Goal: Information Seeking & Learning: Understand process/instructions

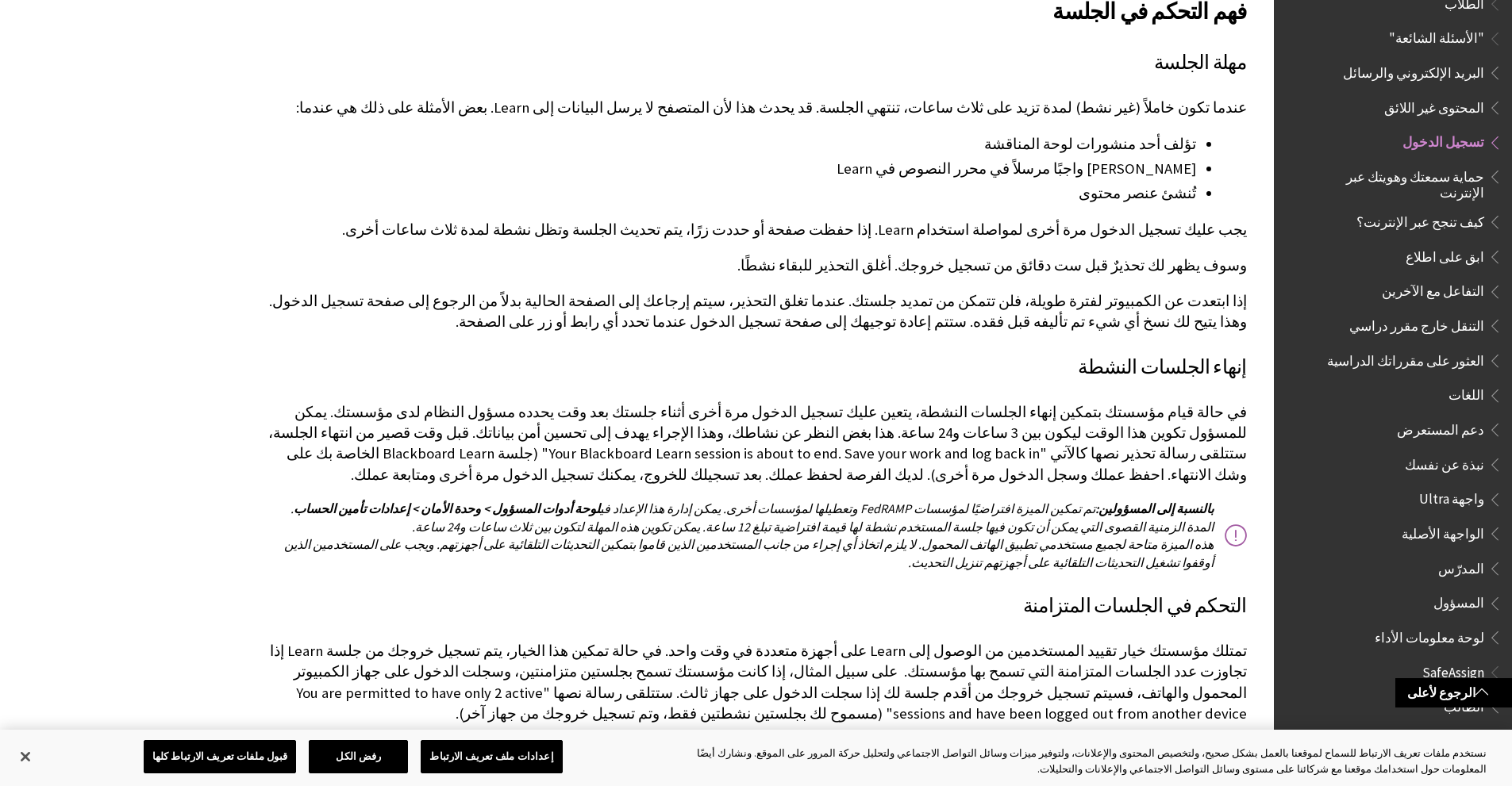
scroll to position [2142, 0]
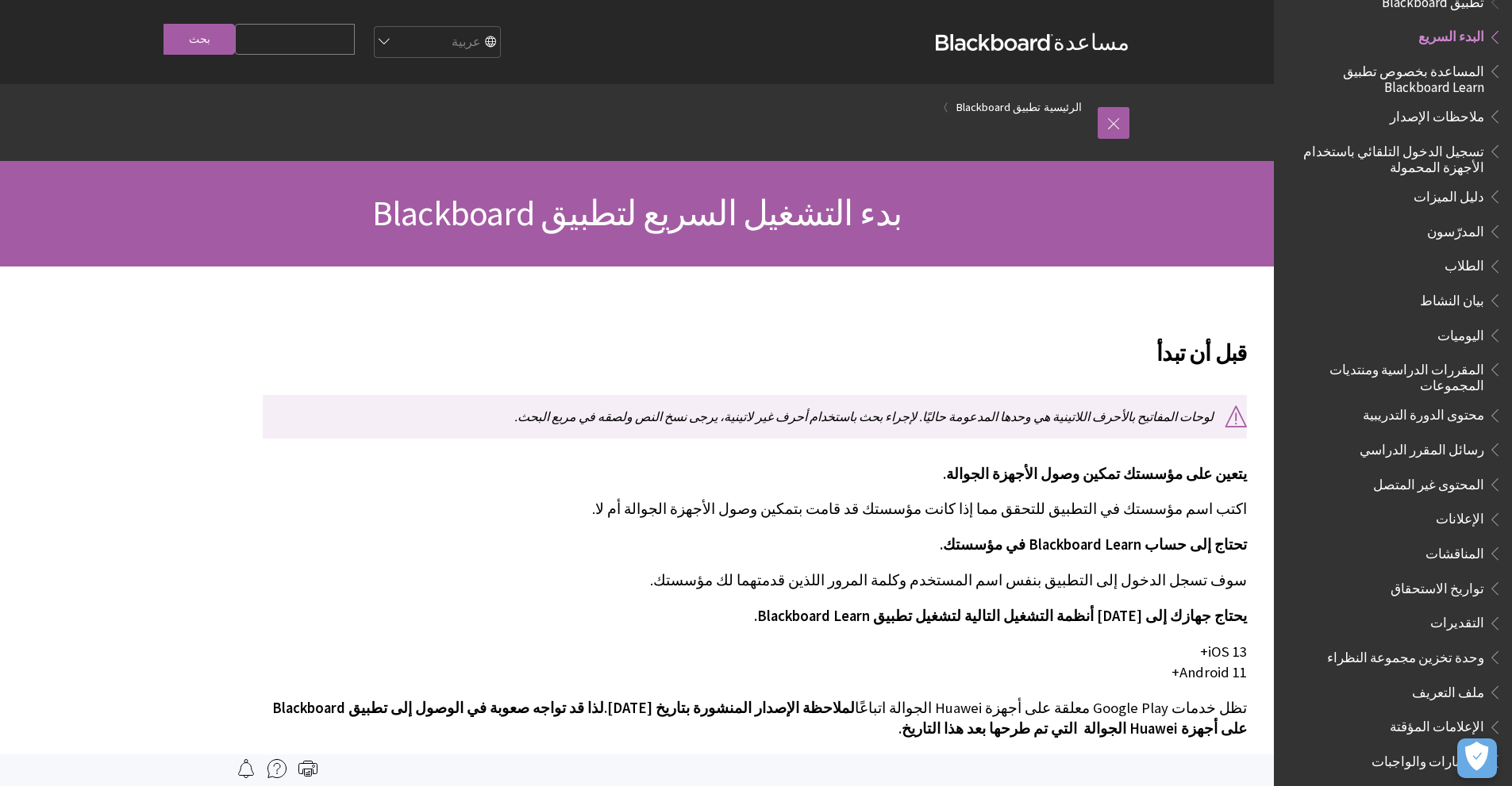
click at [676, 233] on span "بدء التشغيل السريع لتطبيق Blackboard" at bounding box center [637, 213] width 529 height 43
click at [786, 205] on span "بدء التشغيل السريع لتطبيق Blackboard" at bounding box center [637, 213] width 529 height 43
click at [787, 205] on span "بدء التشغيل السريع لتطبيق Blackboard" at bounding box center [637, 213] width 529 height 43
click at [1016, 230] on h1 "بدء التشغيل السريع لتطبيق Blackboard" at bounding box center [637, 214] width 1016 height 42
click at [734, 203] on span "بدء التشغيل السريع لتطبيق Blackboard" at bounding box center [637, 213] width 529 height 43
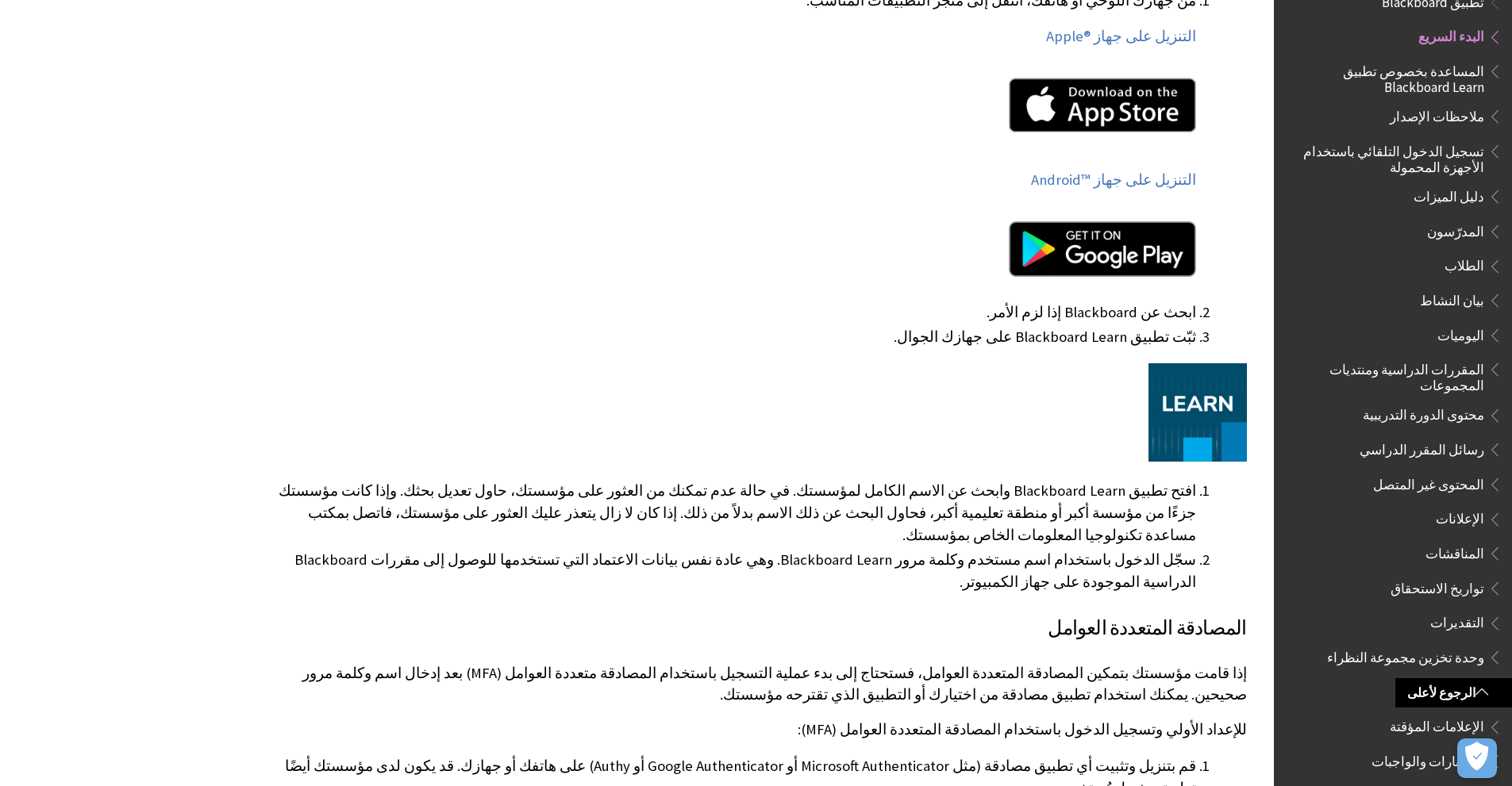
scroll to position [873, 0]
click at [1208, 377] on img at bounding box center [1198, 411] width 99 height 99
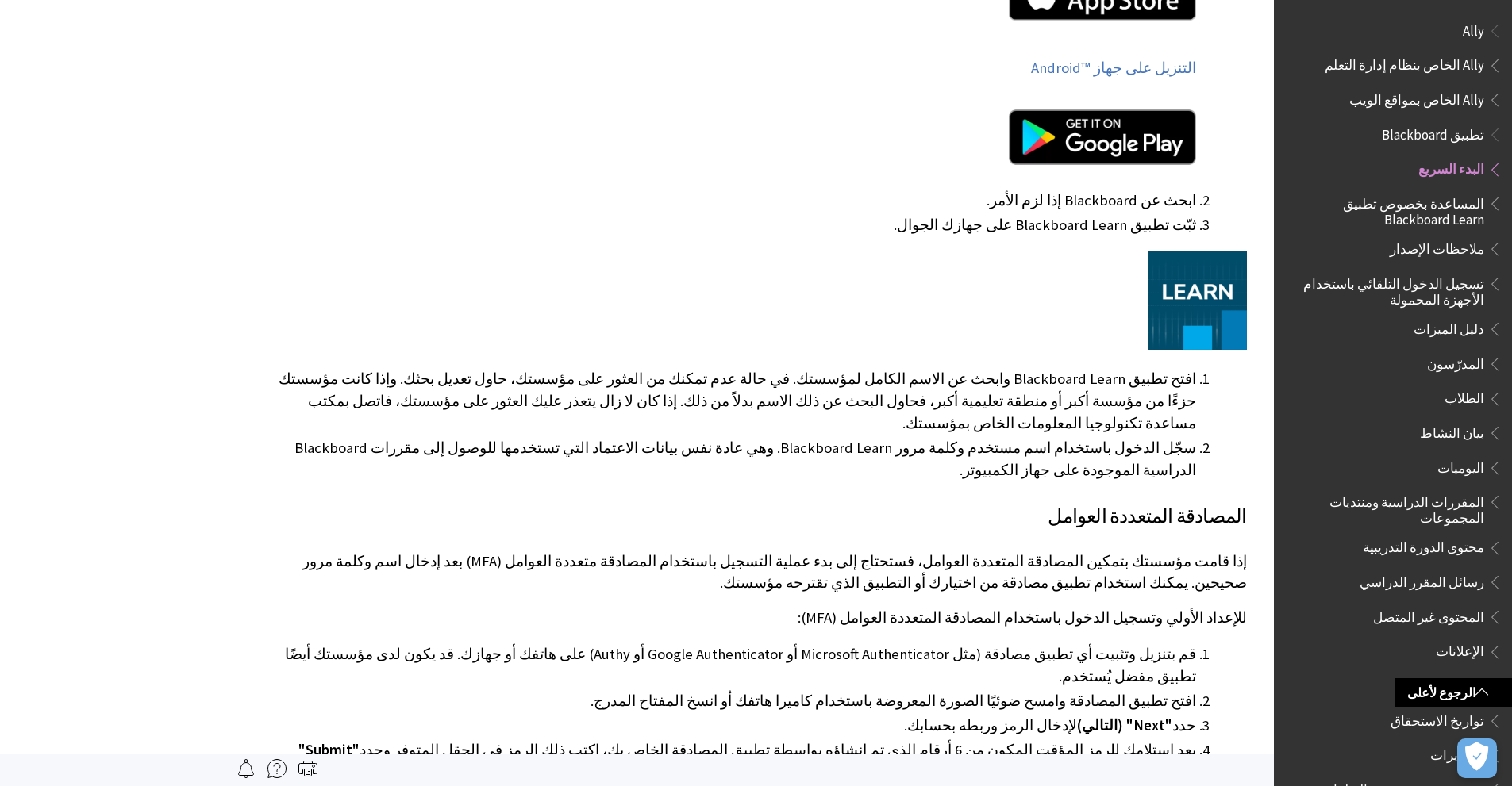
scroll to position [815, 0]
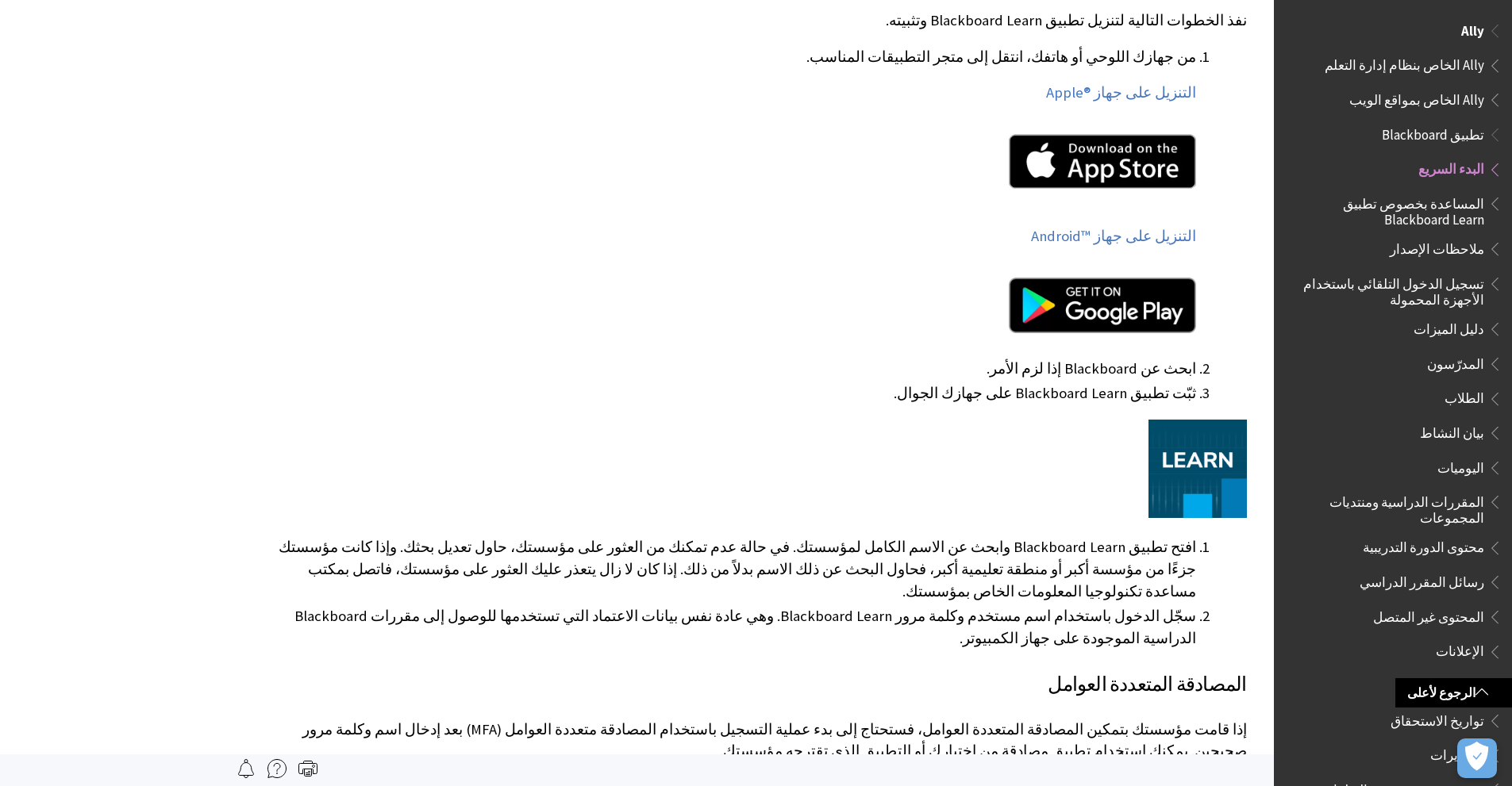
click at [1494, 34] on span "Book outline for Anthology Ally Help" at bounding box center [1493, 28] width 17 height 20
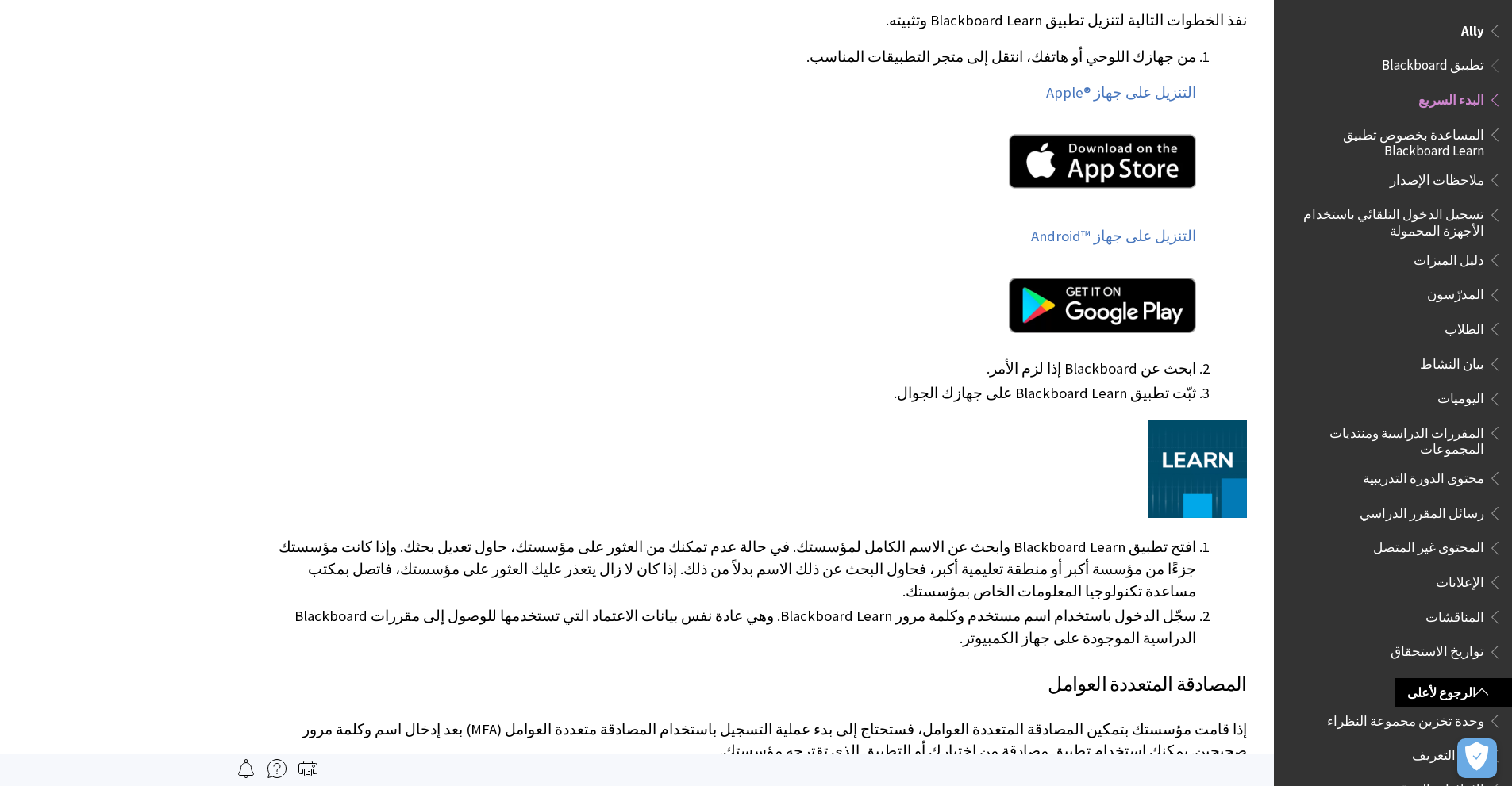
click at [1468, 328] on span "الطلاب" at bounding box center [1464, 326] width 40 height 21
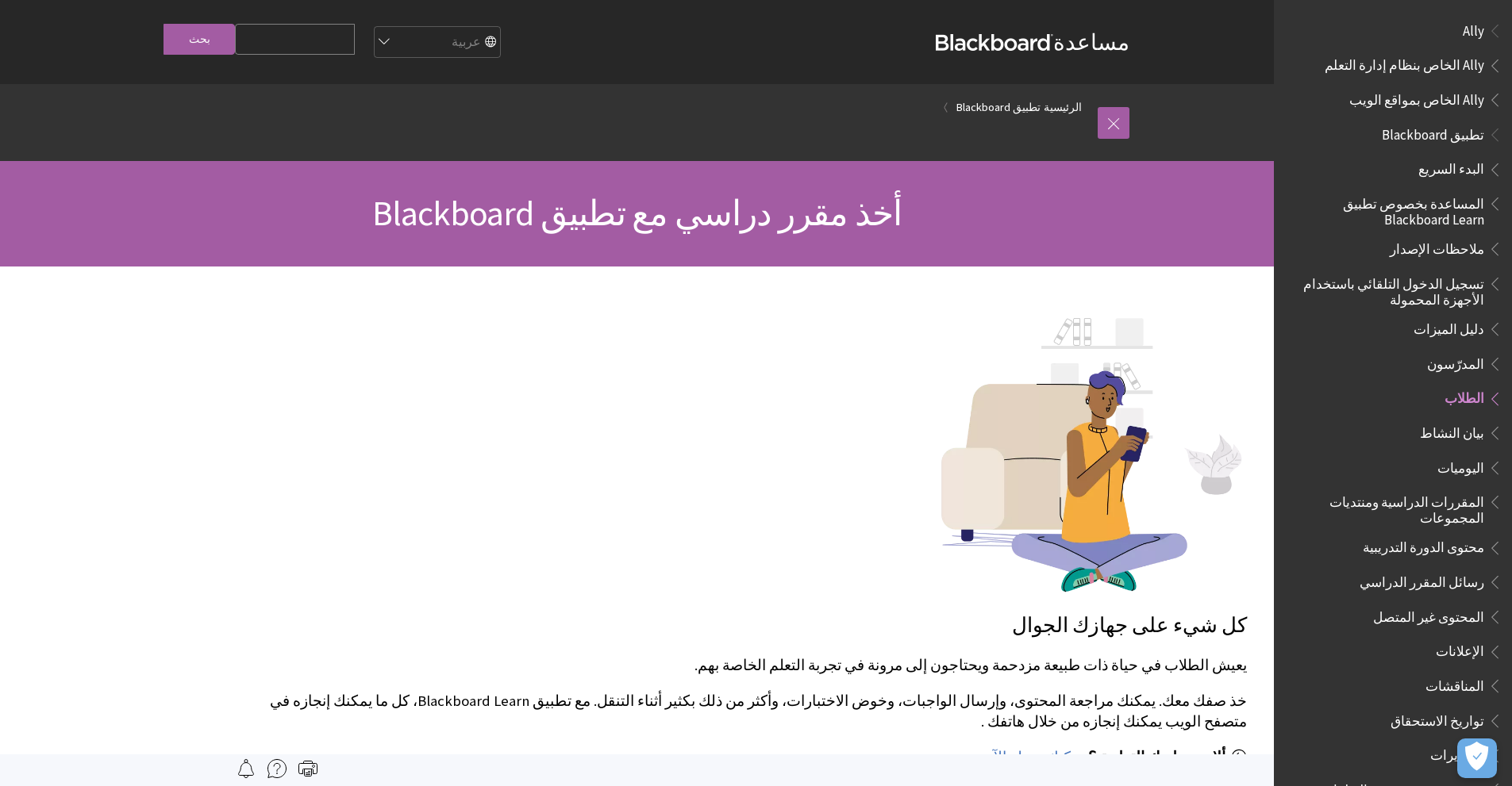
scroll to position [362, 0]
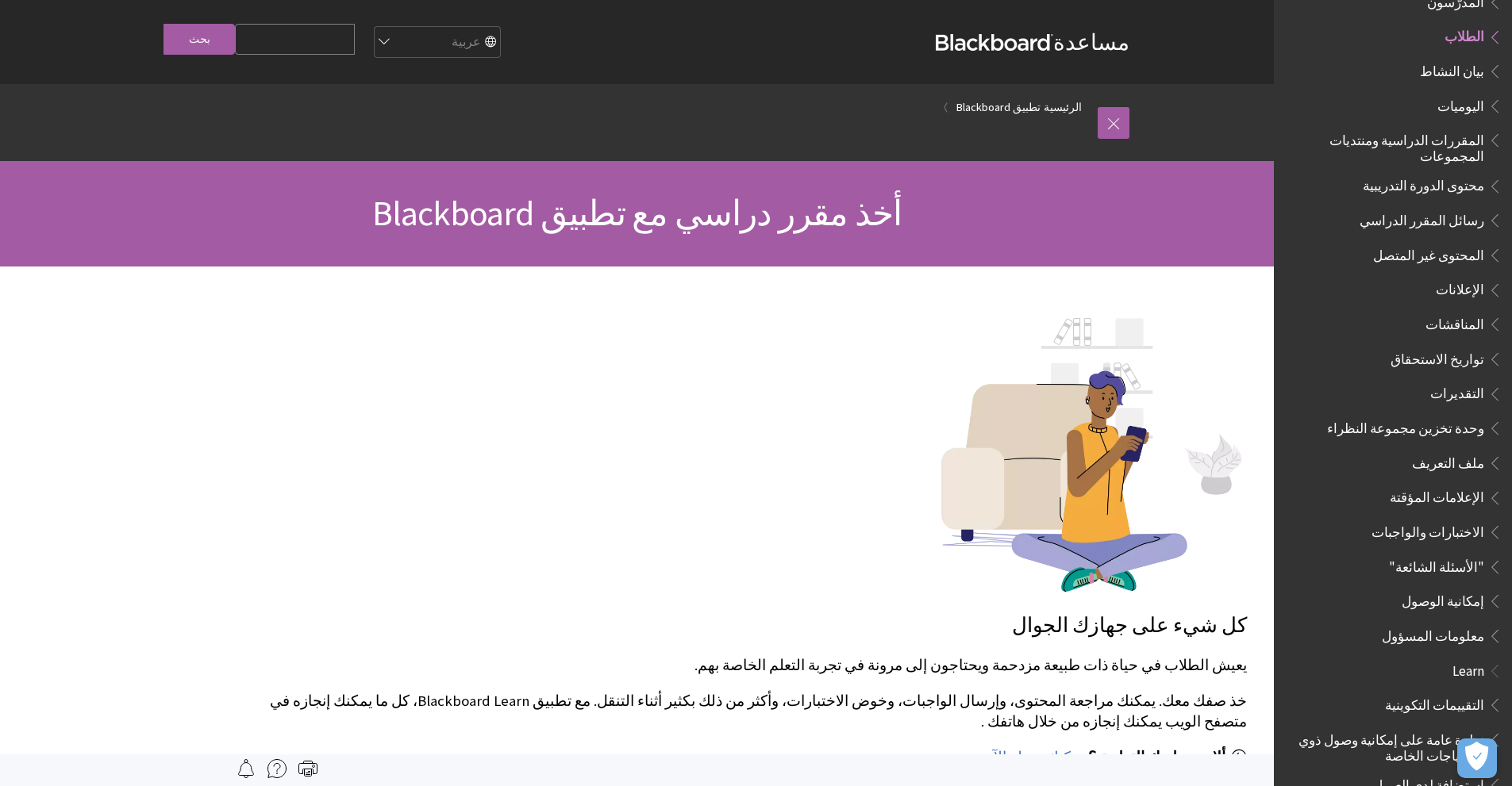
click at [694, 209] on span "أخذ مقرر دراسي مع تطبيق Blackboard" at bounding box center [637, 213] width 530 height 43
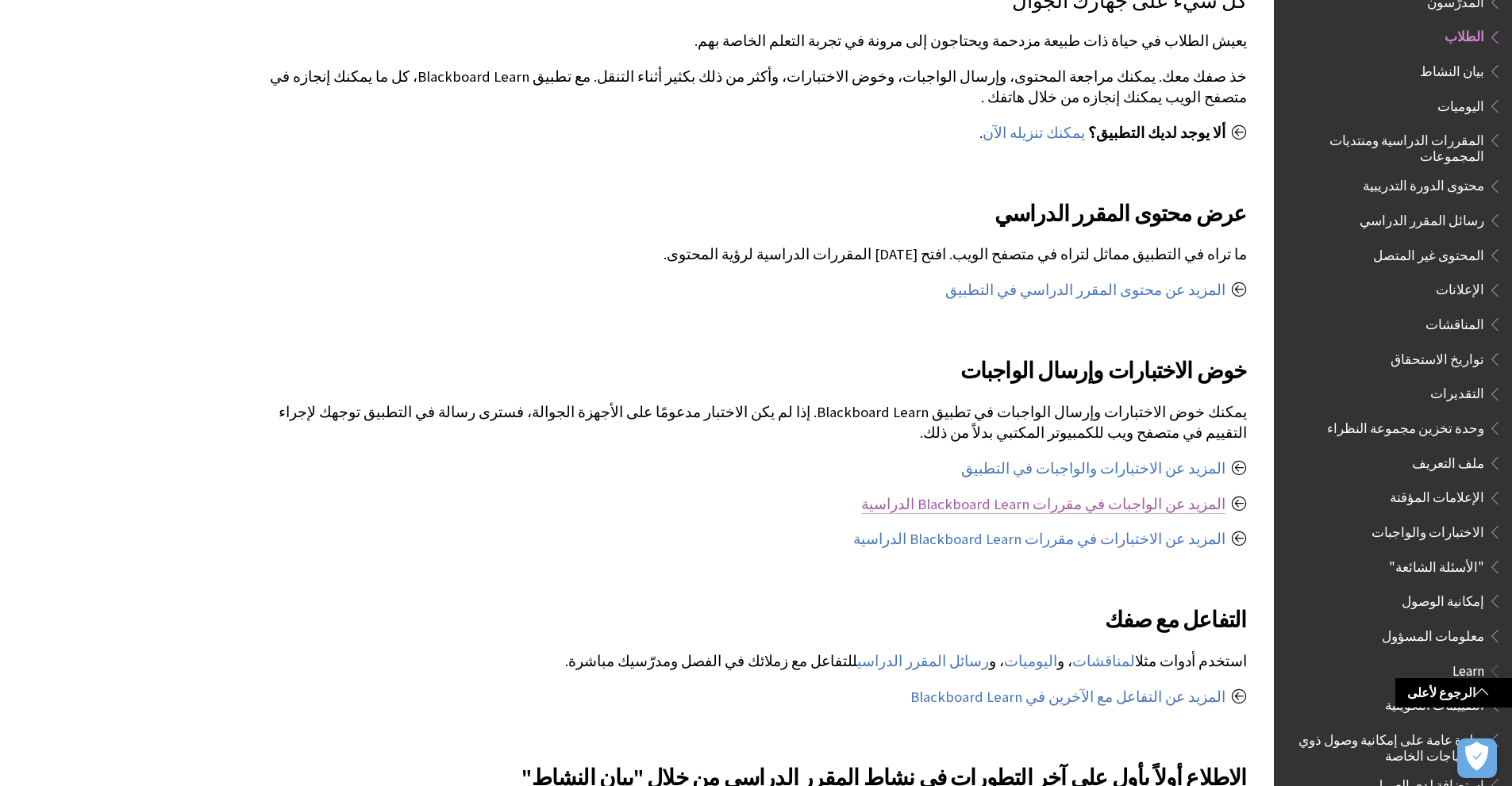
scroll to position [635, 0]
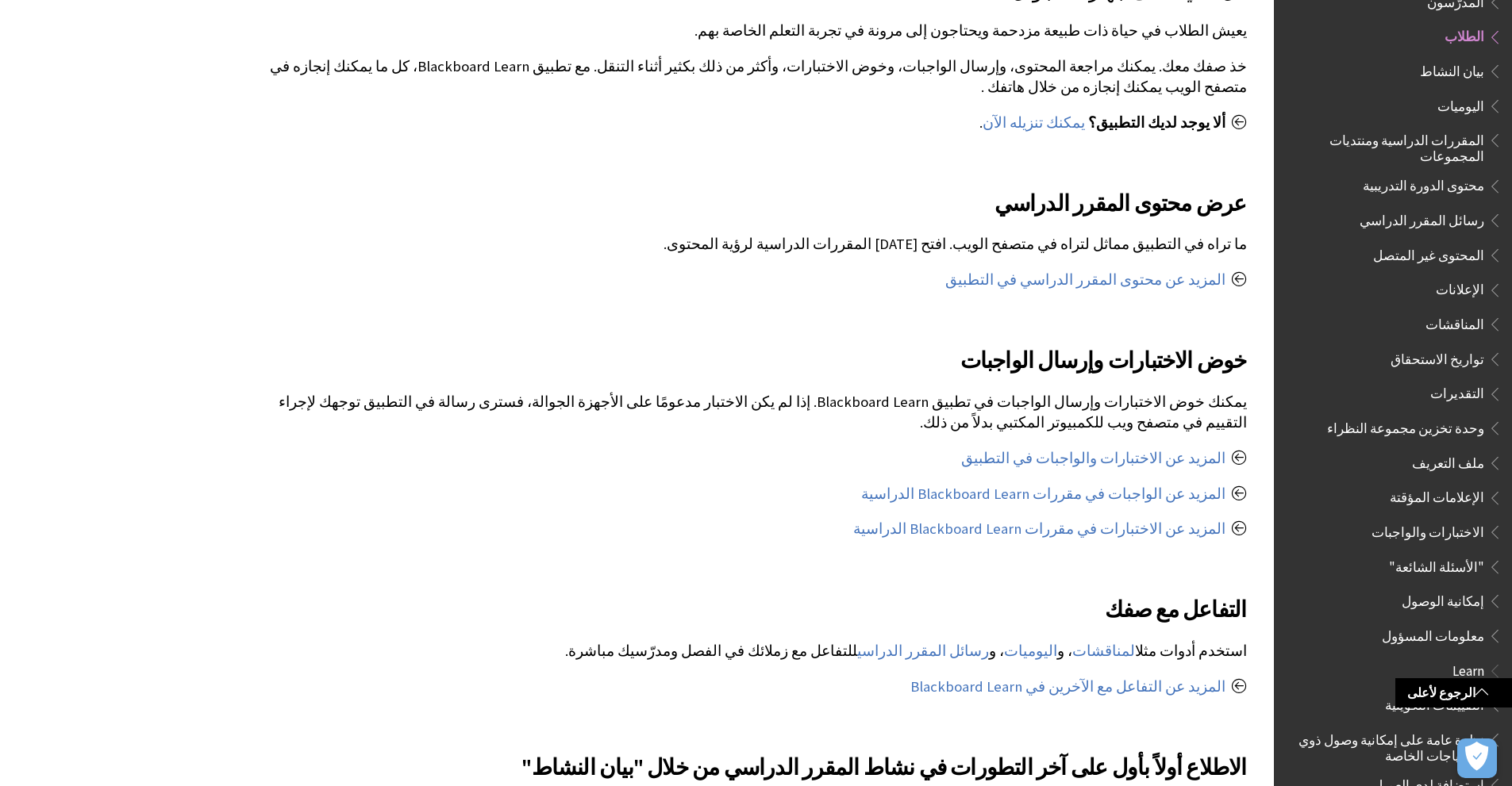
click at [1459, 180] on span "محتوى الدورة التدريبية" at bounding box center [1423, 183] width 122 height 21
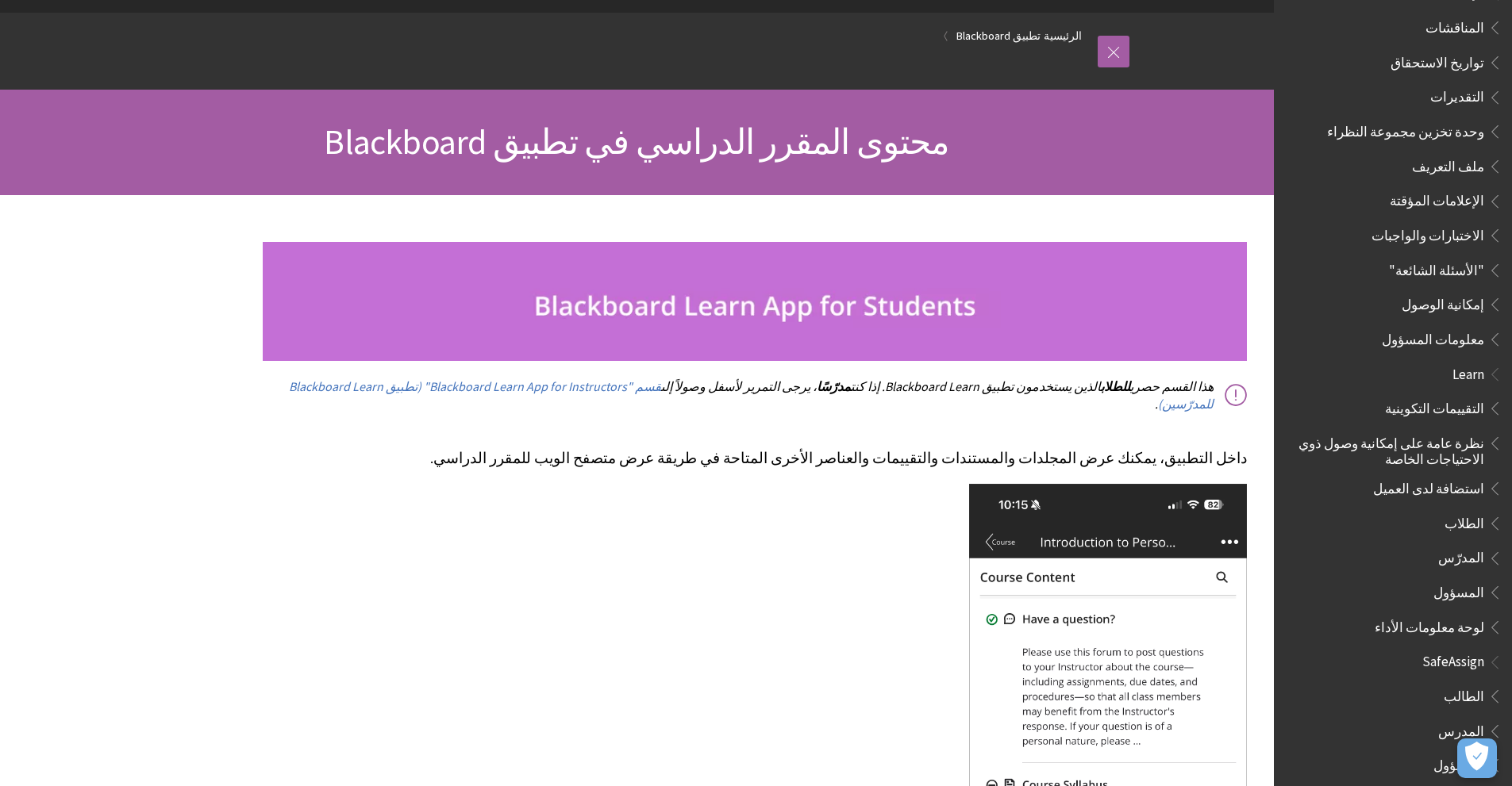
scroll to position [79, 0]
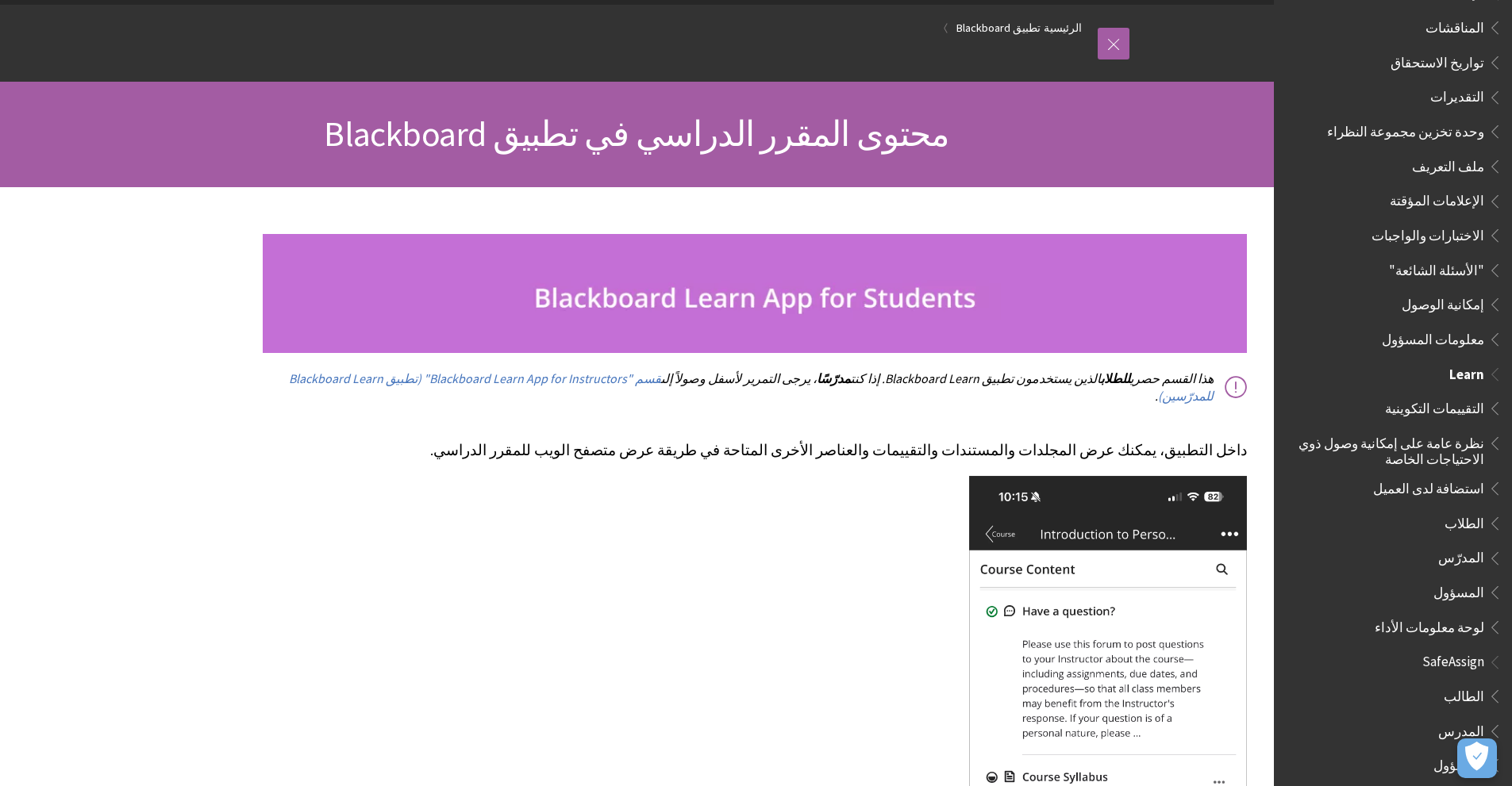
click at [1473, 510] on span "الطلاب" at bounding box center [1464, 521] width 40 height 21
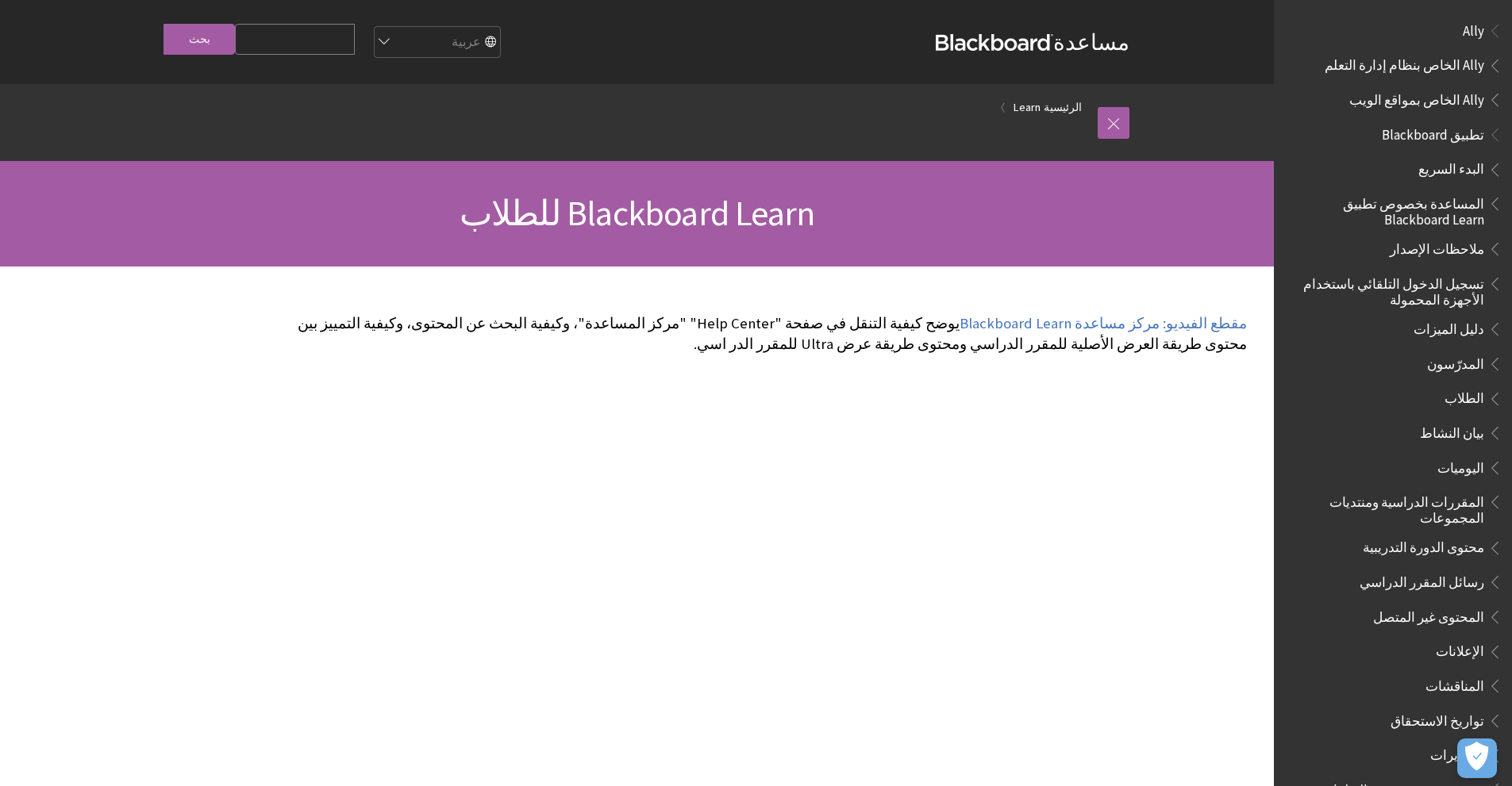
click at [1471, 63] on span "Ally الخاص بنظام إدارة التعلم" at bounding box center [1404, 63] width 159 height 21
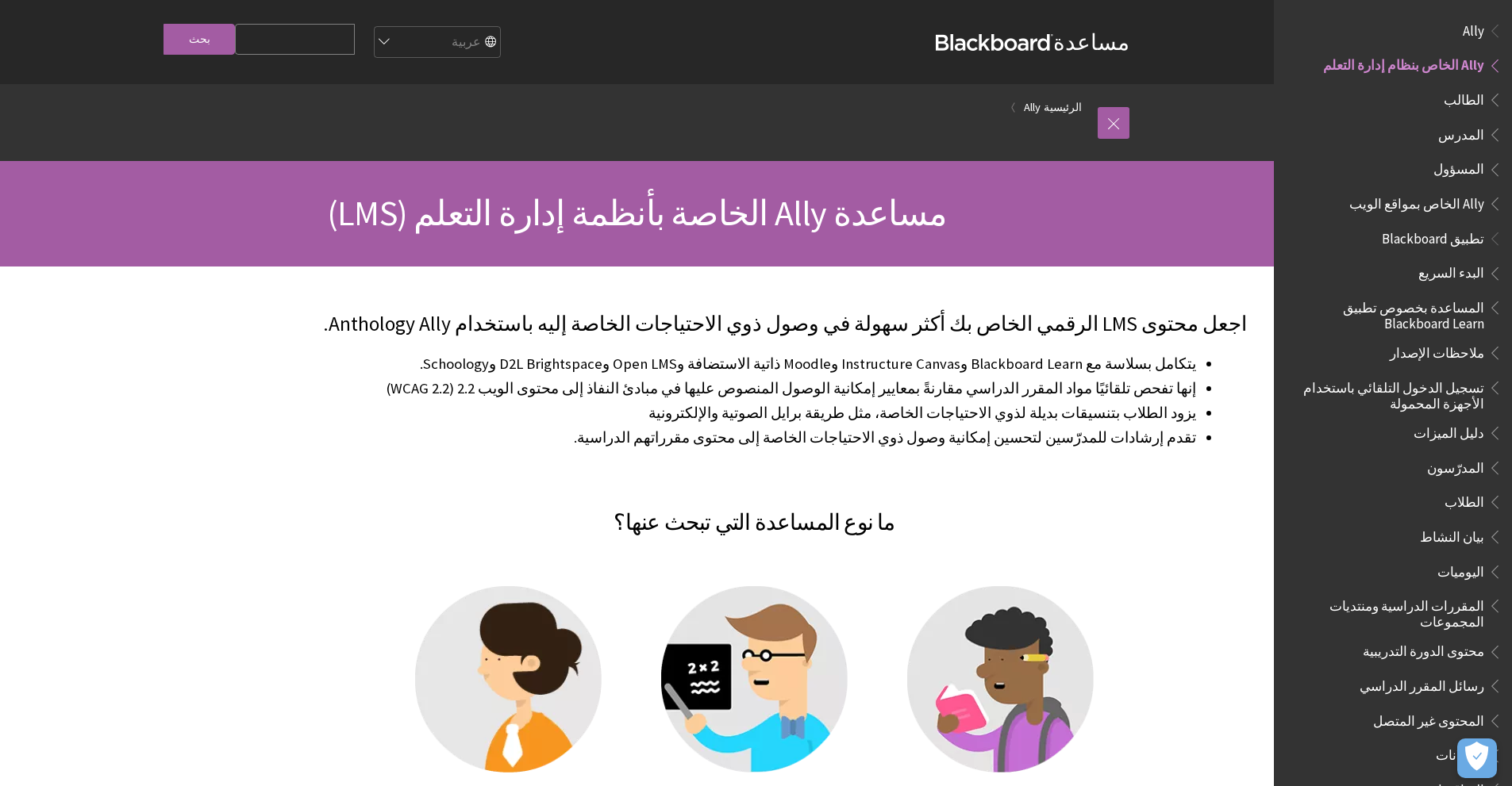
click at [1482, 53] on span "Ally الخاص بنظام إدارة التعلم" at bounding box center [1403, 63] width 161 height 21
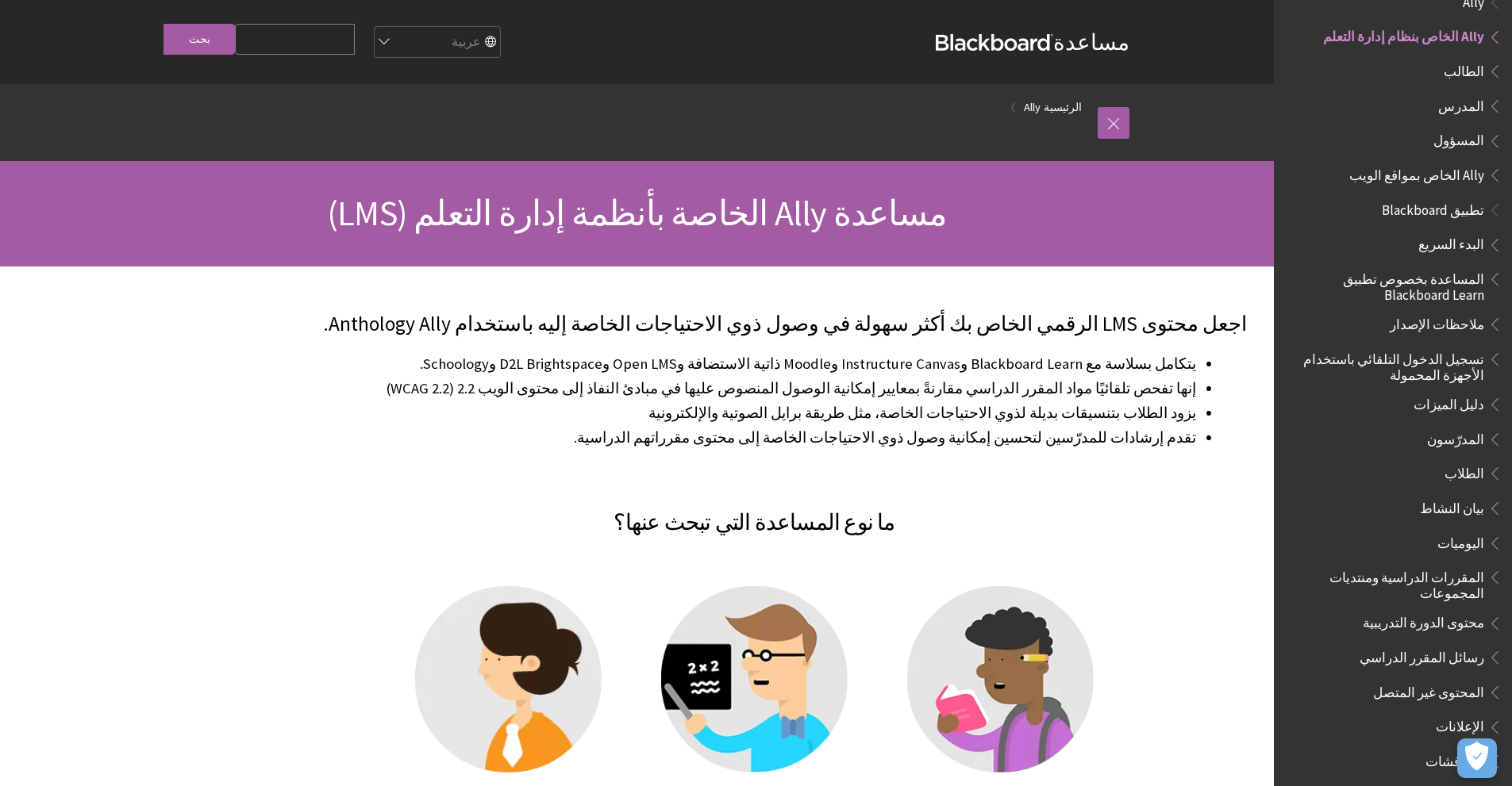
click at [1473, 65] on span "الطالب" at bounding box center [1464, 68] width 41 height 21
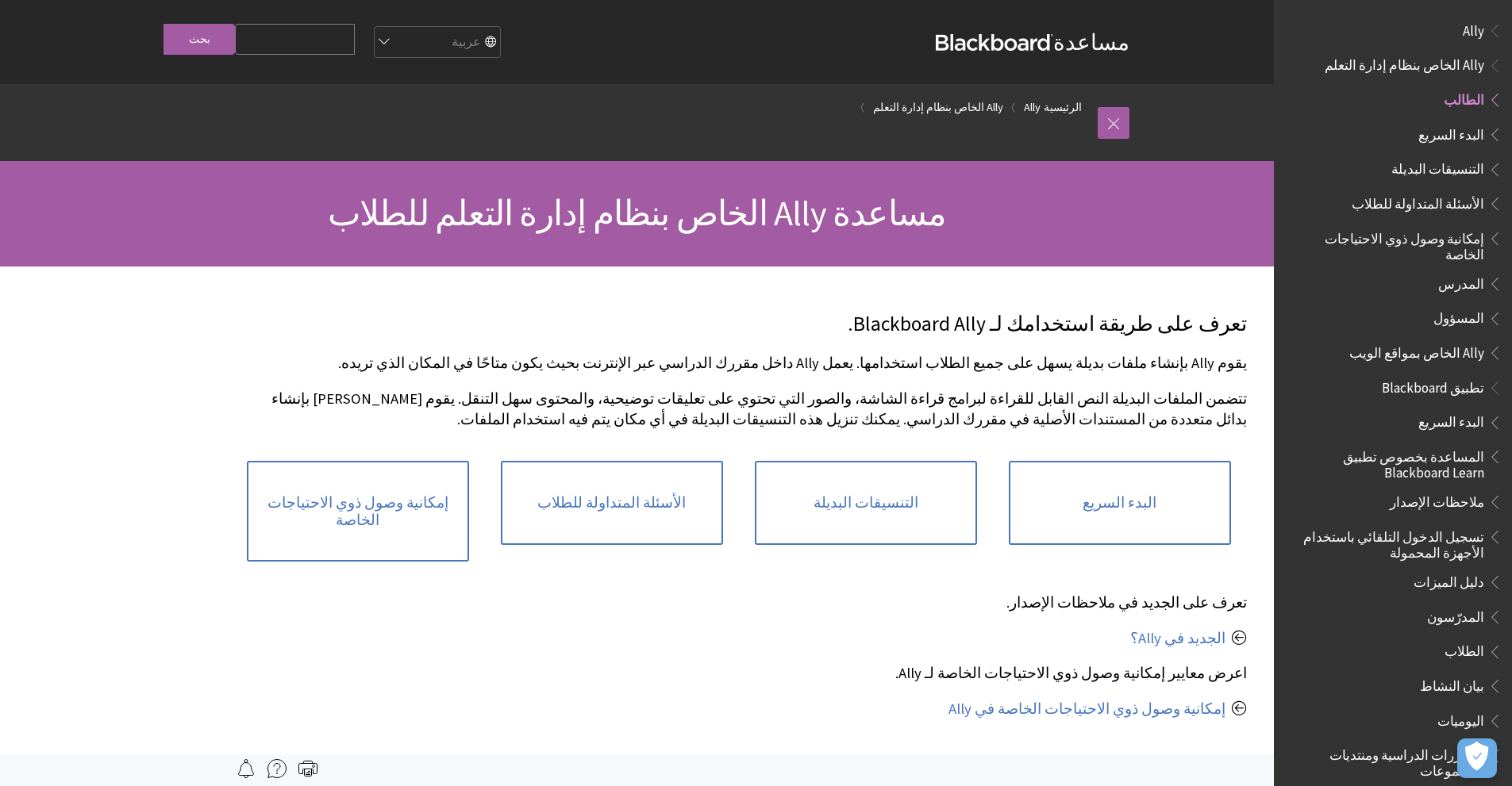
scroll to position [63, 0]
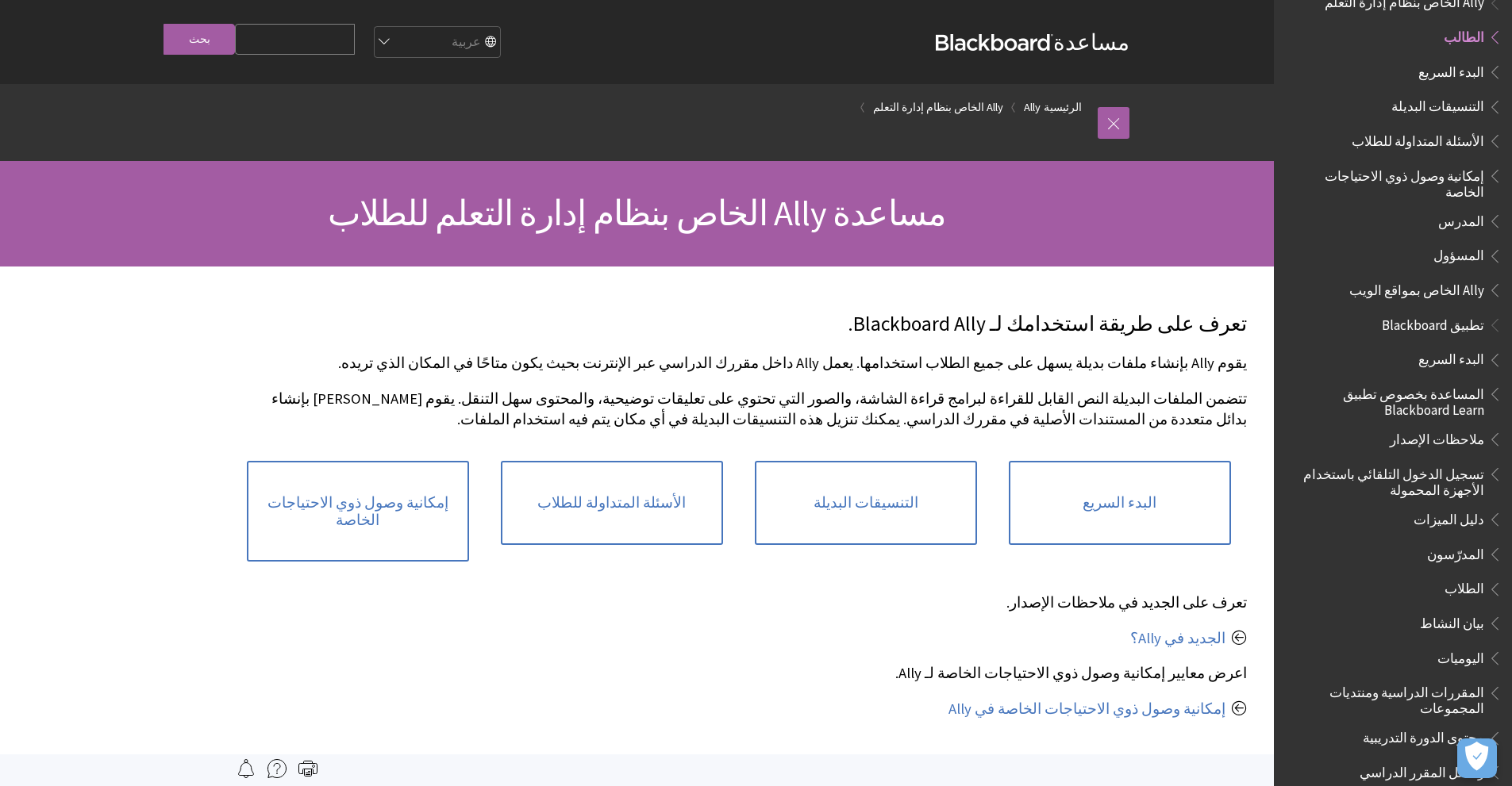
click at [1467, 327] on span "تطبيق Blackboard" at bounding box center [1433, 322] width 102 height 21
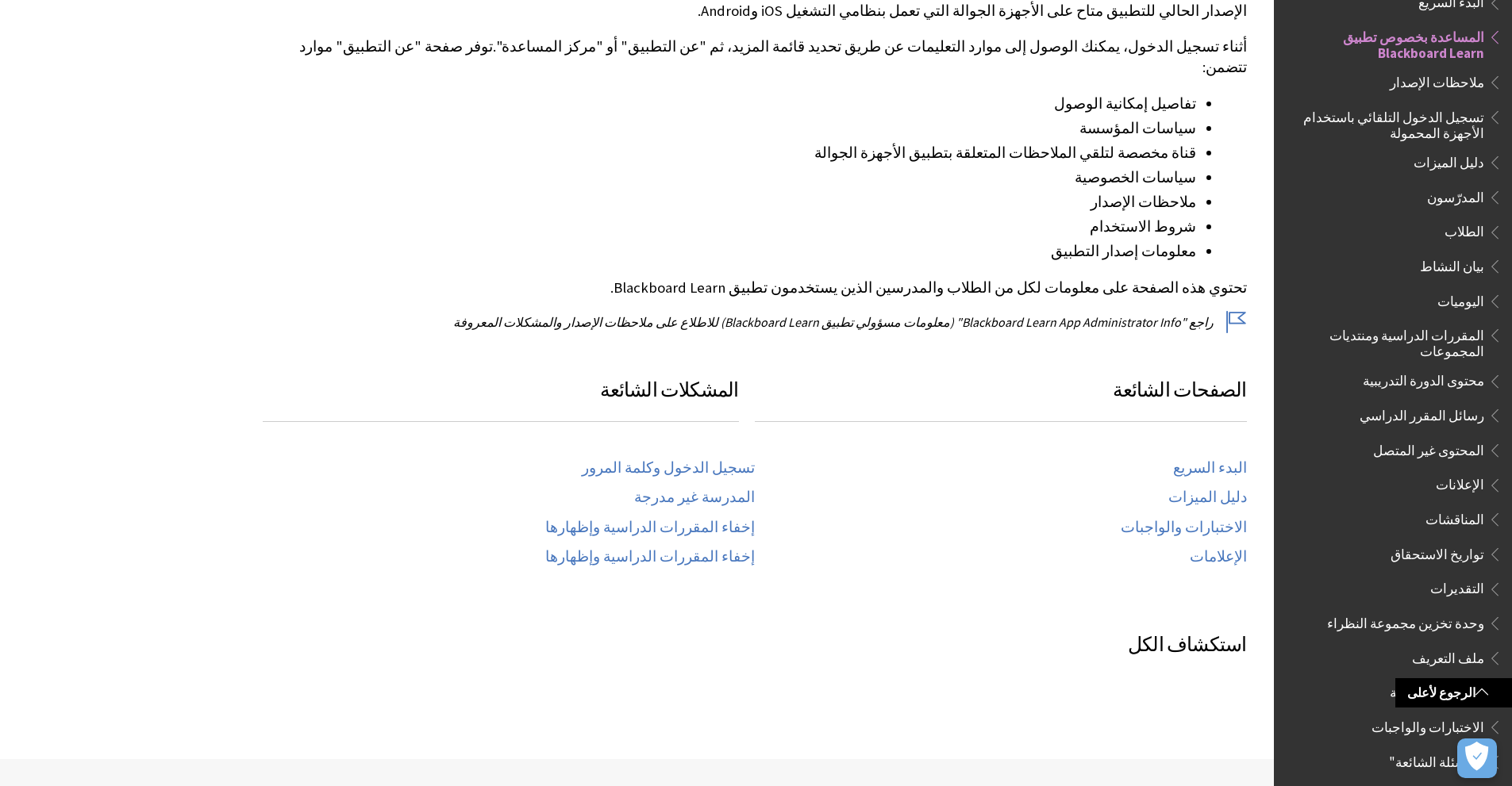
scroll to position [397, 0]
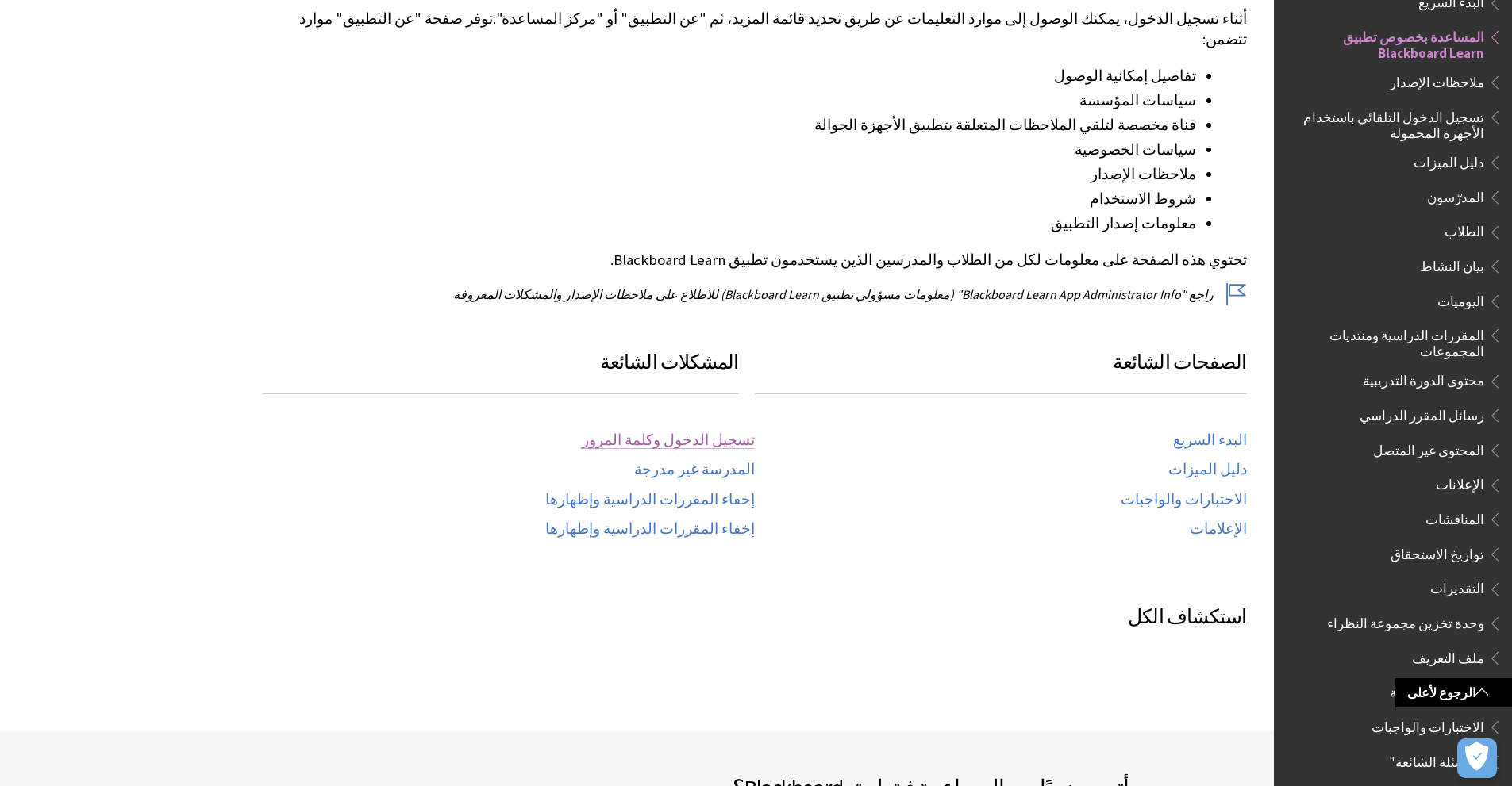
click at [746, 431] on link "تسجيل الدخول وكلمة المرور" at bounding box center [668, 440] width 173 height 18
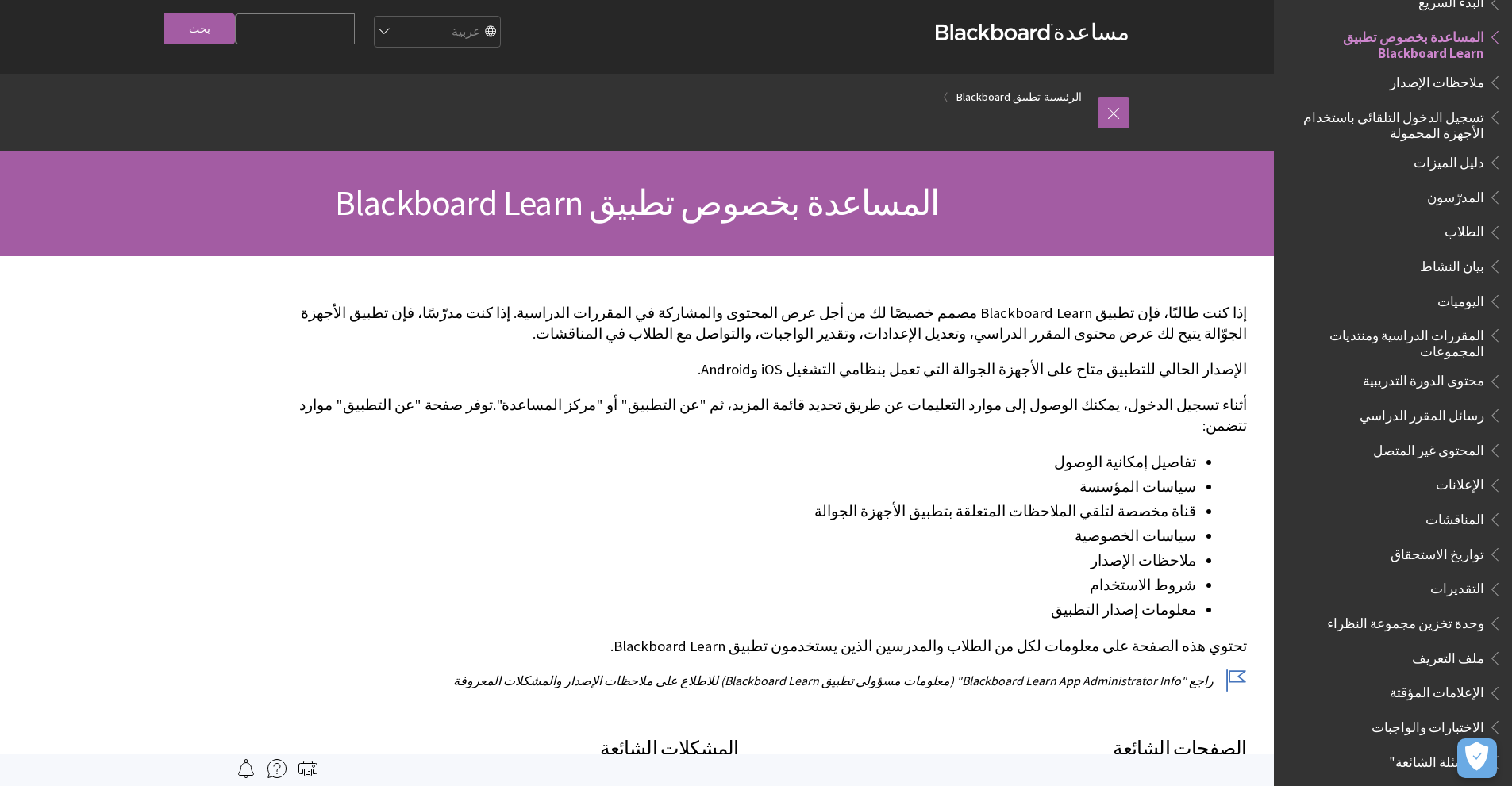
scroll to position [0, 0]
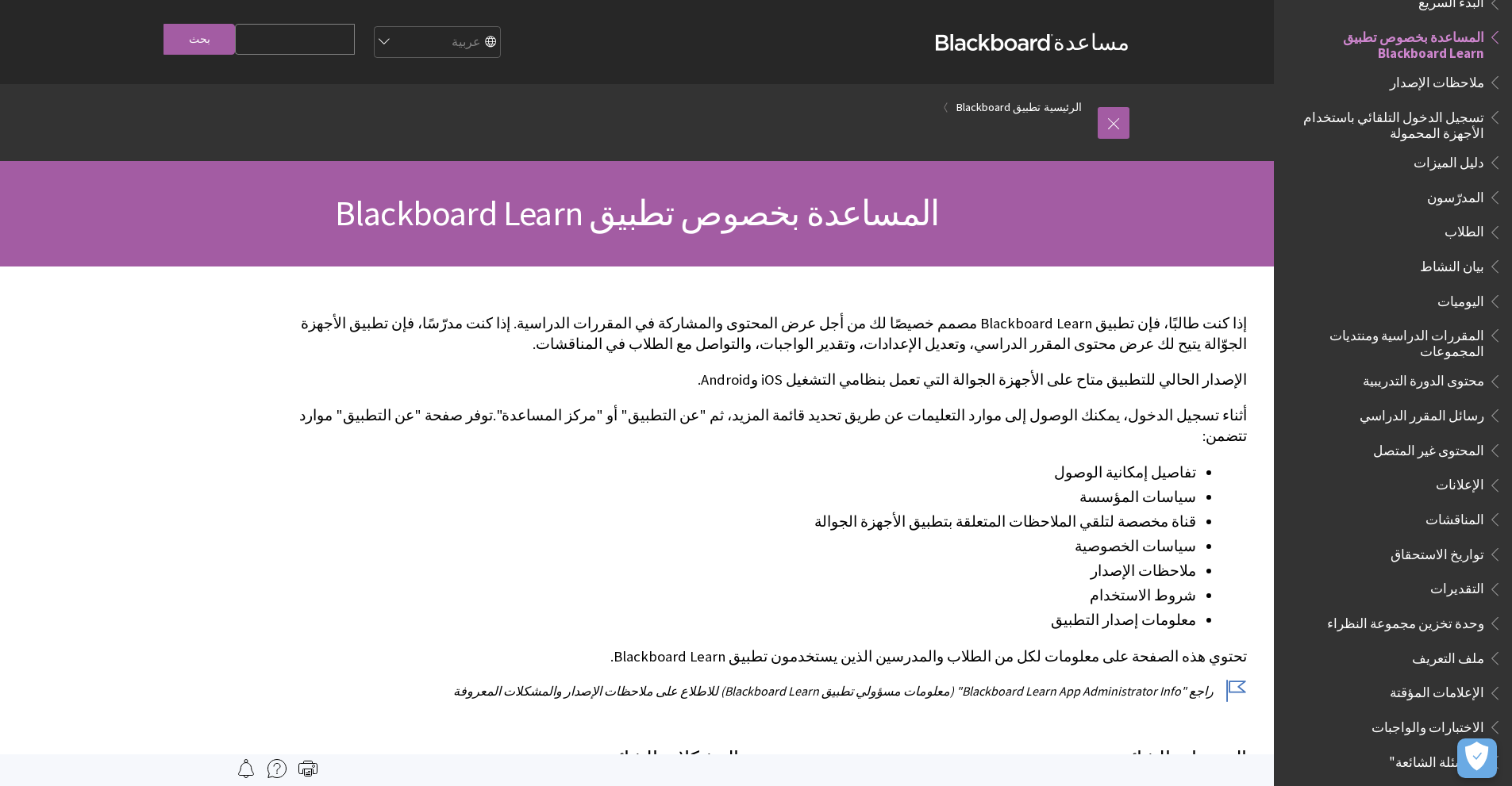
click at [817, 214] on span "المساعدة بخصوص تطبيق Blackboard Learn" at bounding box center [636, 213] width 604 height 43
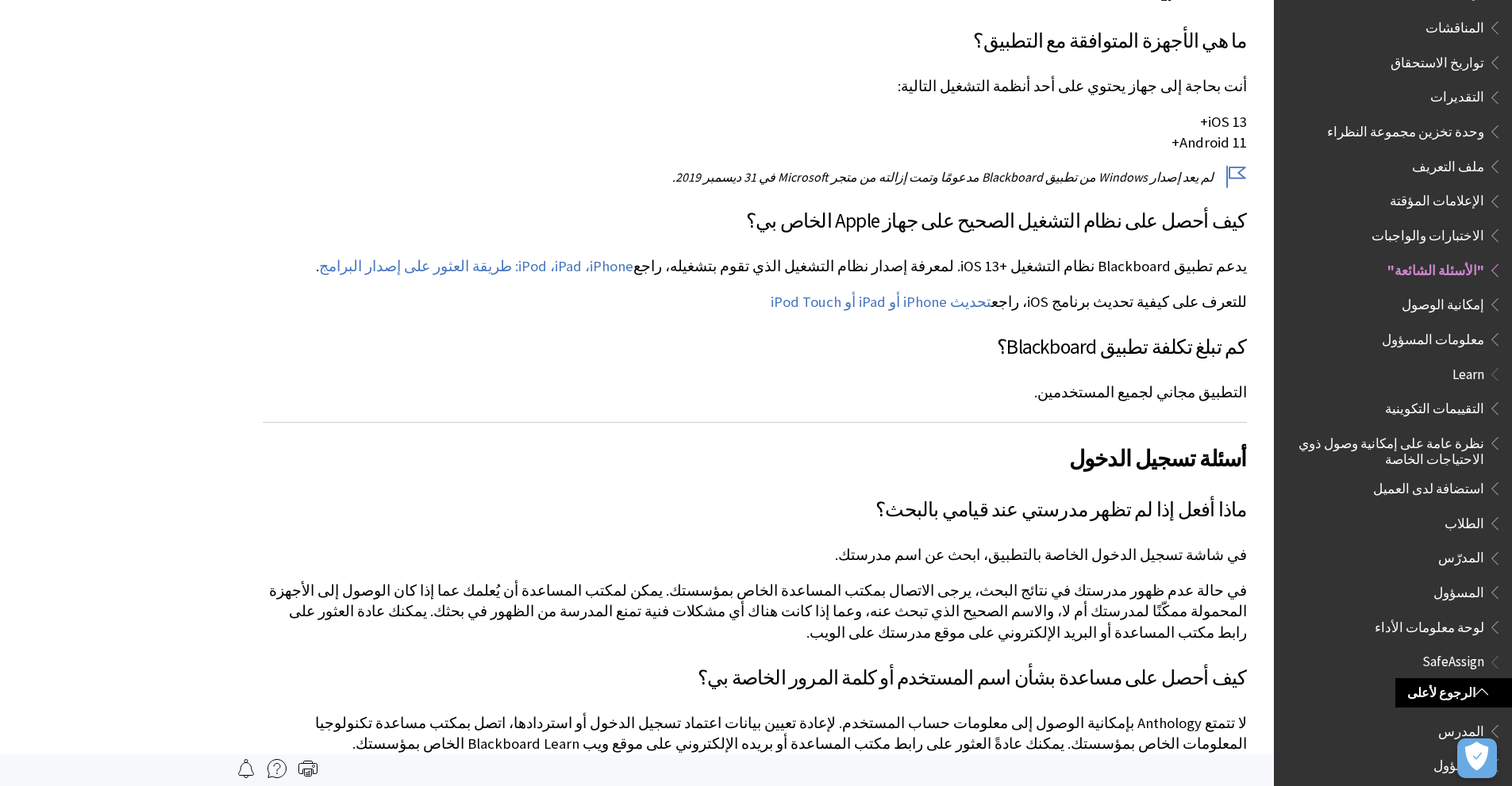
scroll to position [232, 0]
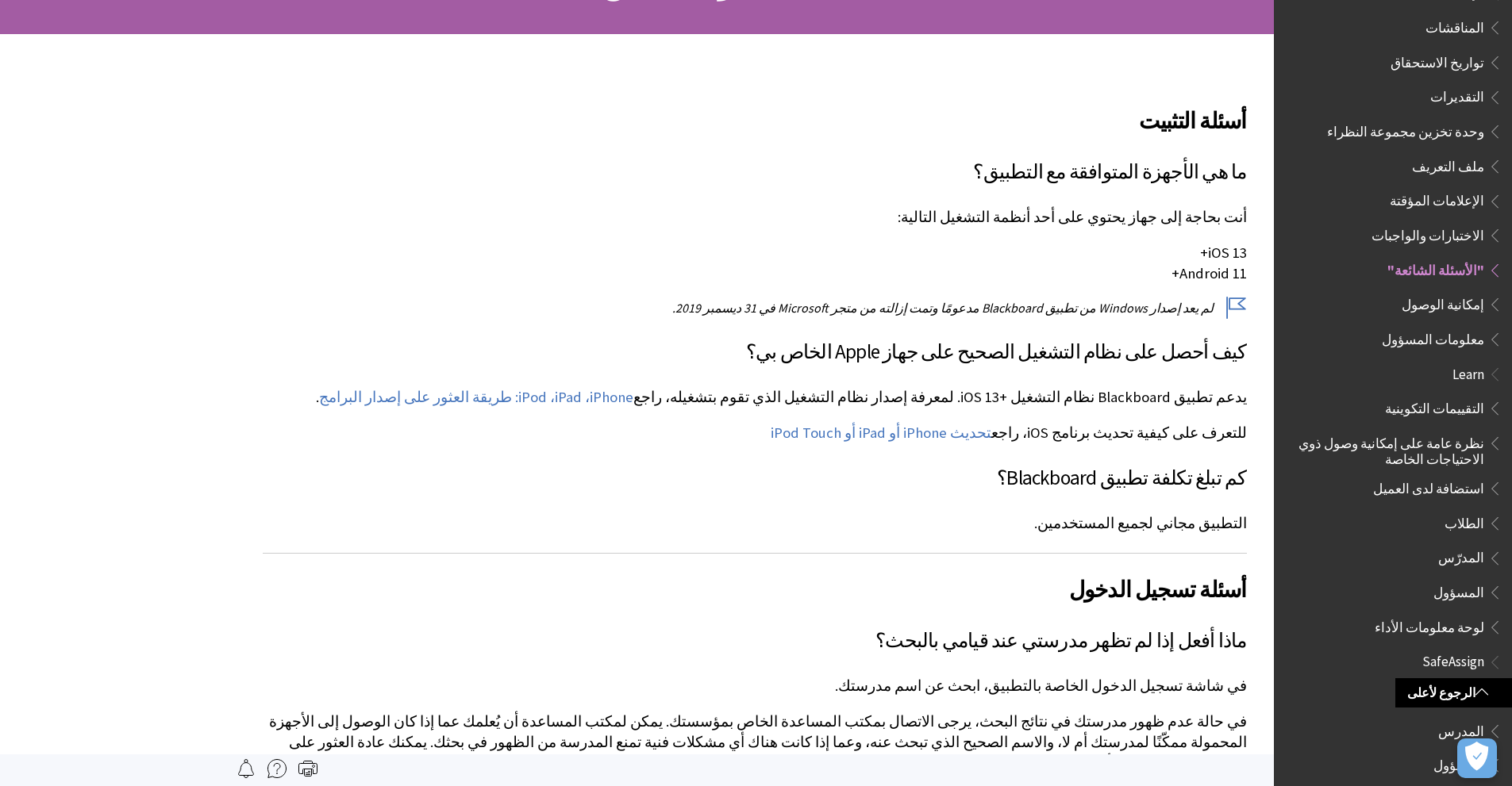
drag, startPoint x: 1143, startPoint y: 431, endPoint x: 1154, endPoint y: 613, distance: 182.3
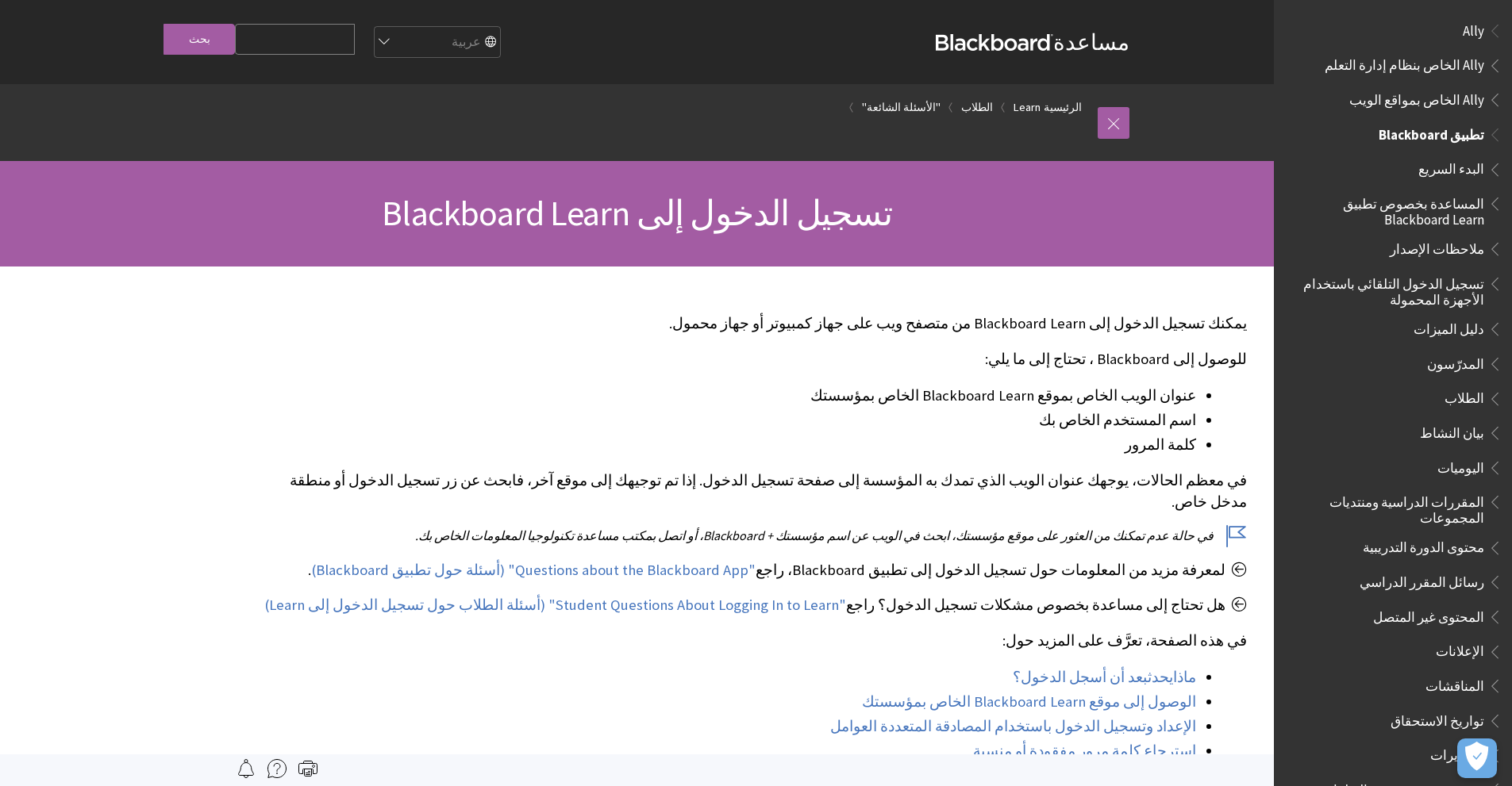
click at [1488, 169] on span "Book outline for Blackboard App Help" at bounding box center [1493, 167] width 17 height 20
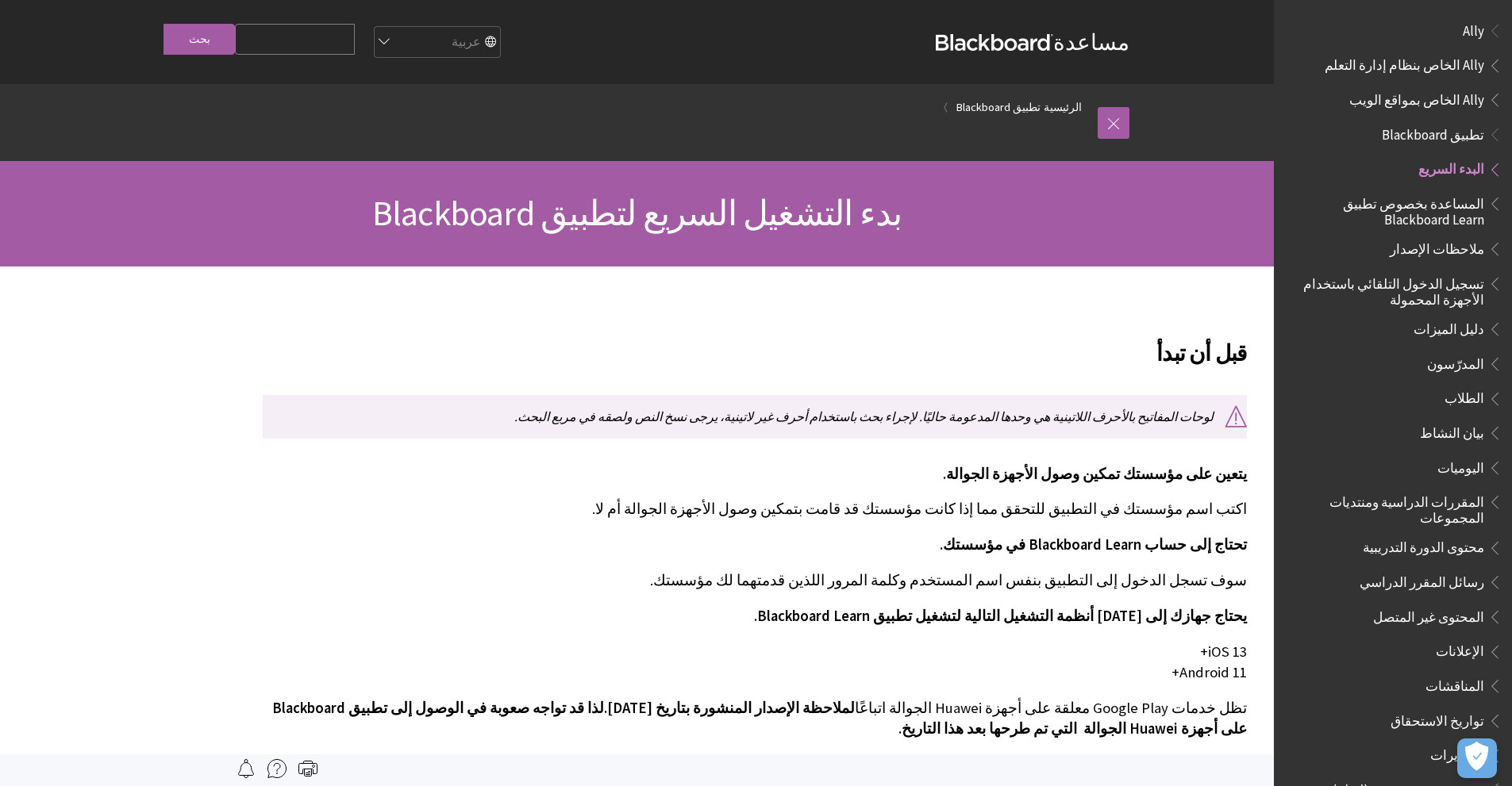
scroll to position [133, 0]
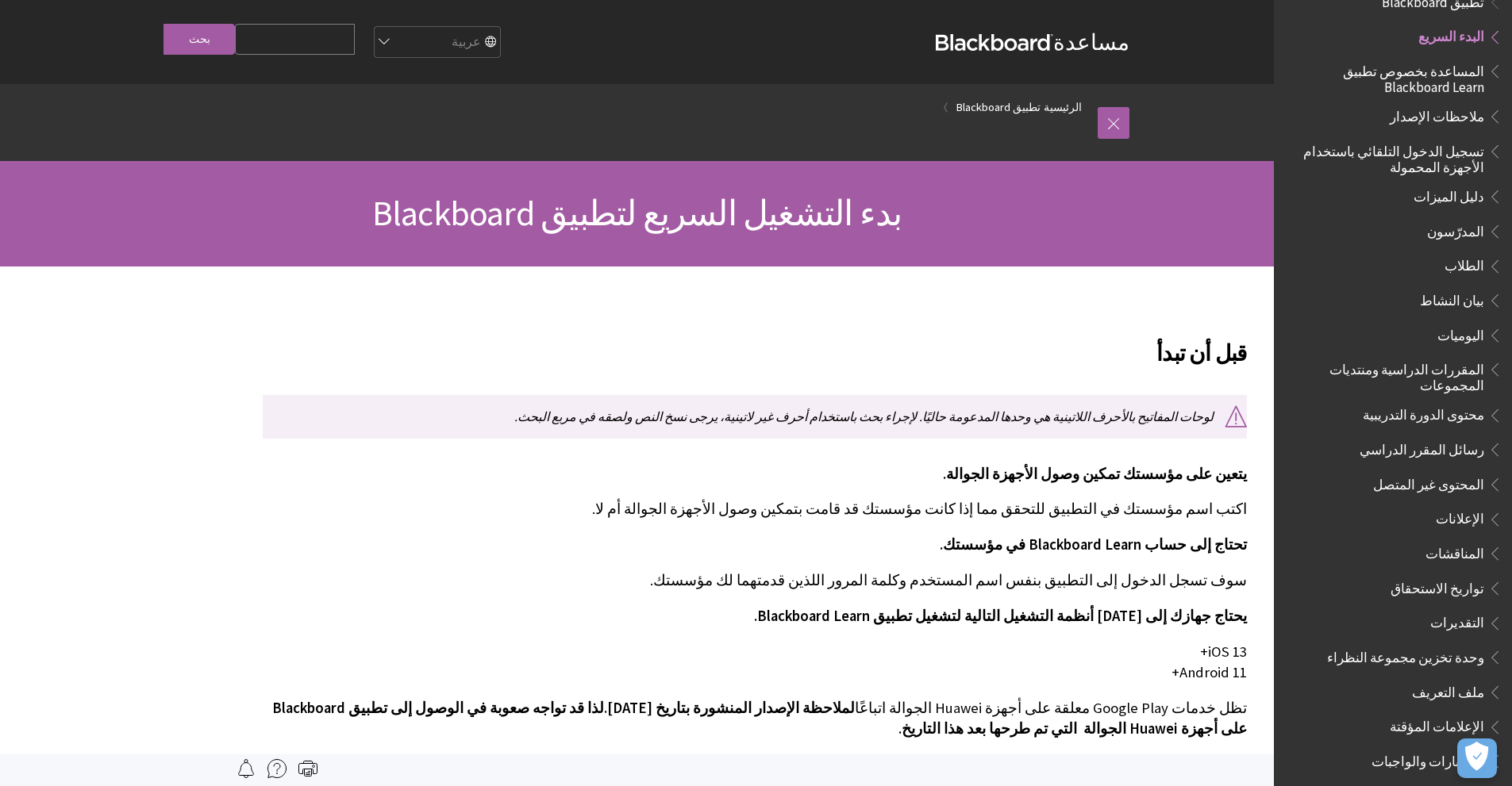
click at [355, 39] on input "Search Query" at bounding box center [295, 40] width 120 height 31
click at [891, 106] on ol "الرئيسية تطبيق Blackboard" at bounding box center [621, 107] width 952 height 47
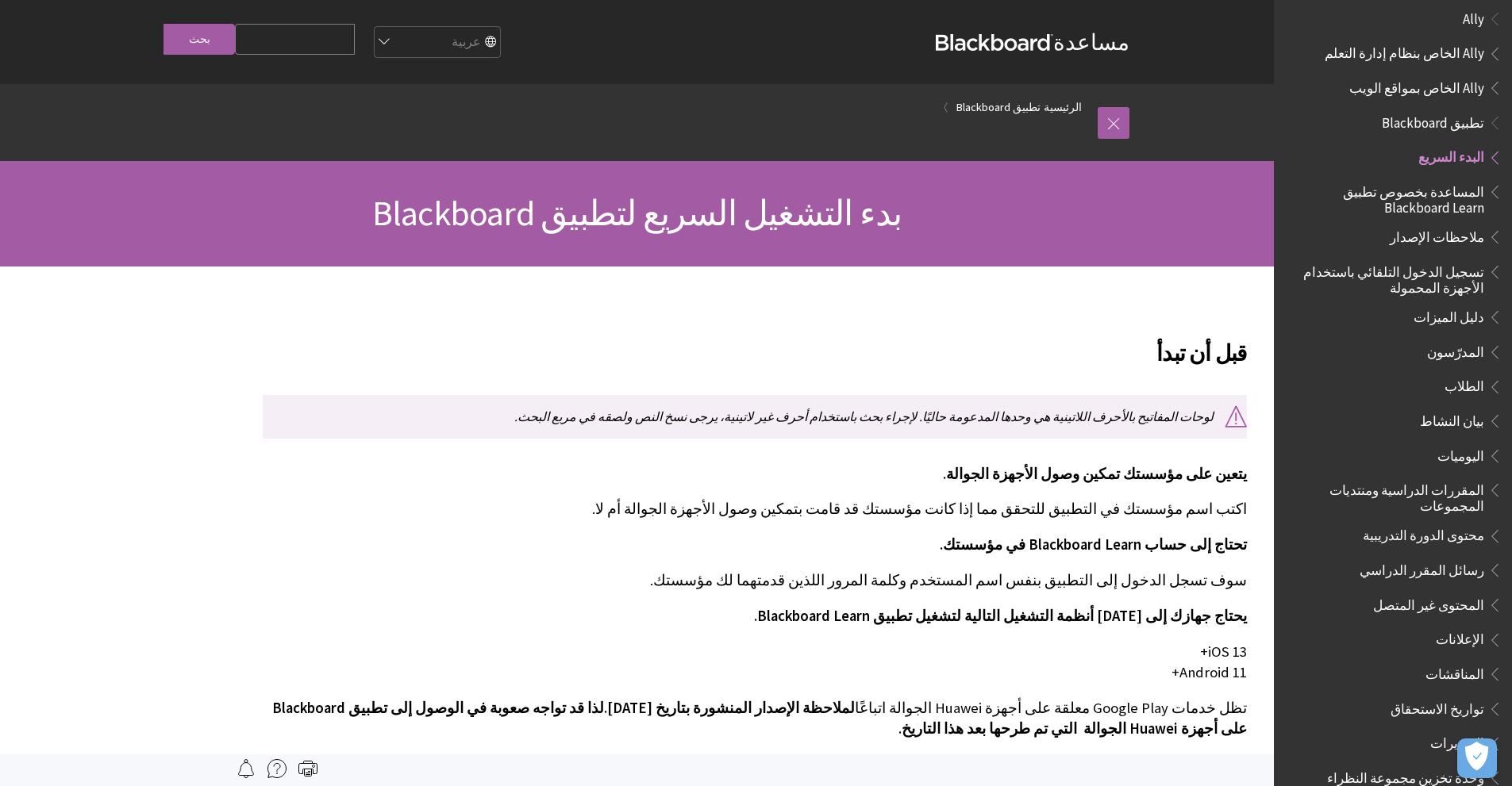
scroll to position [0, 0]
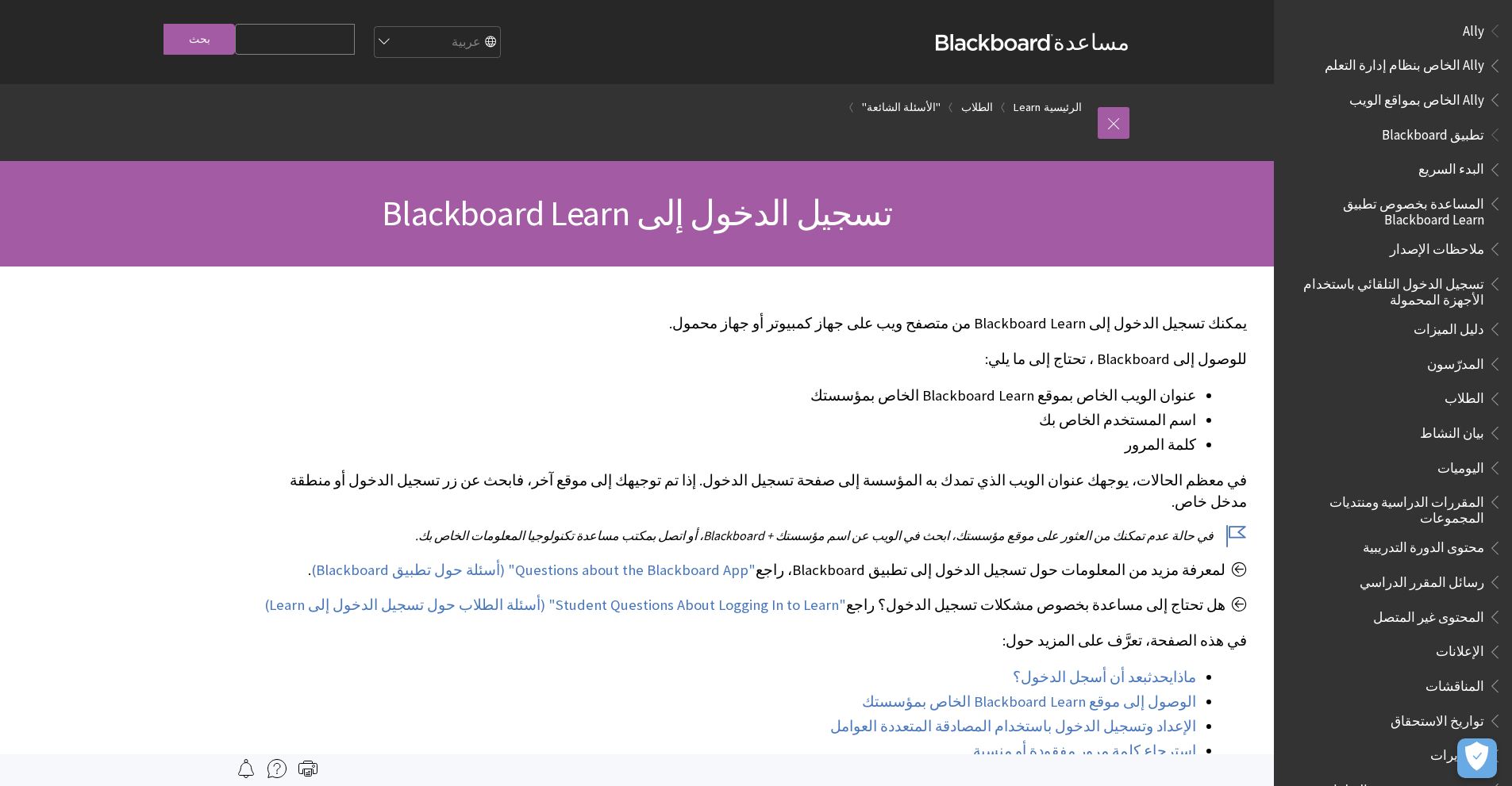
scroll to position [1179, 0]
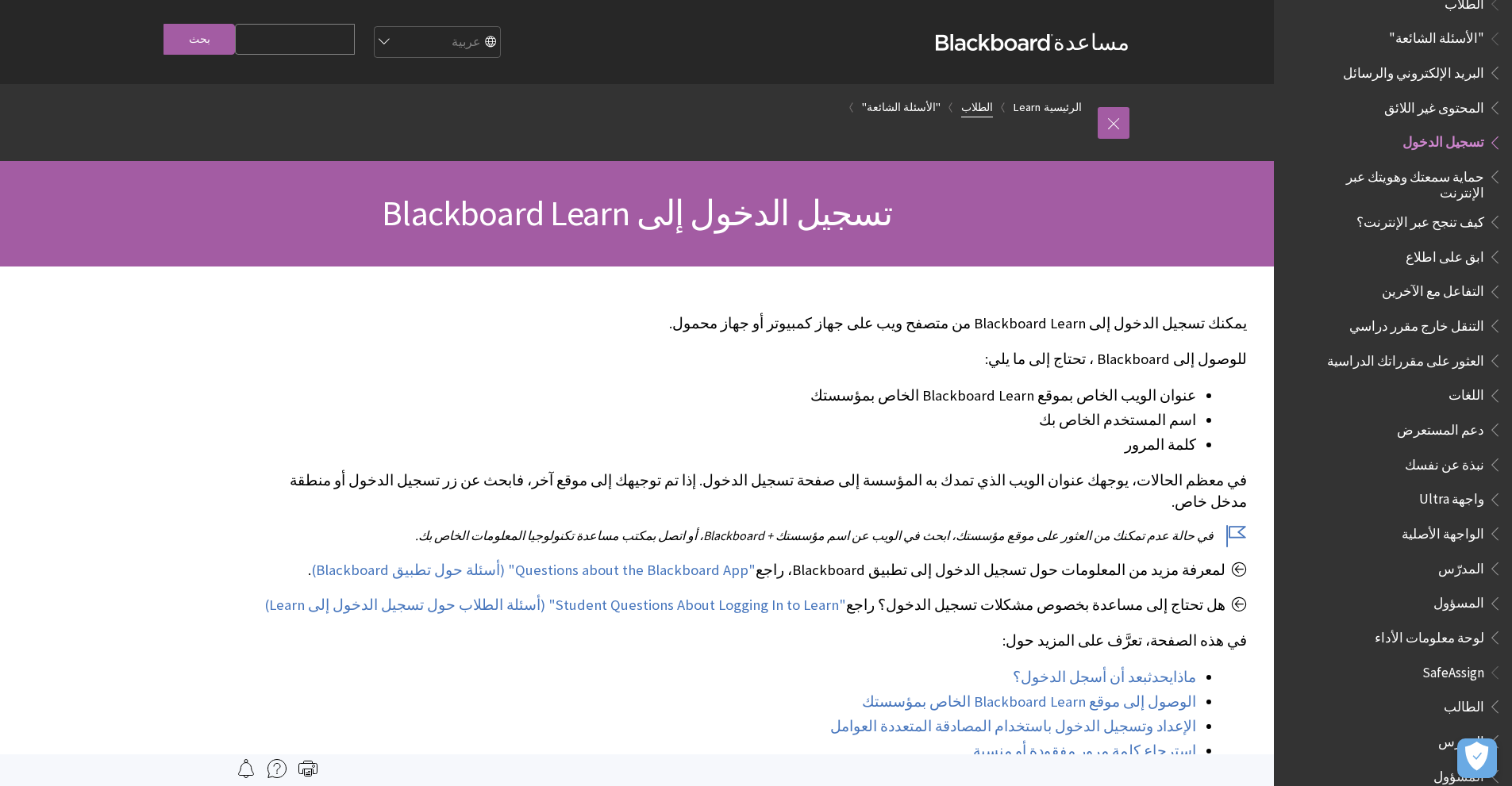
click at [978, 100] on link "الطلاب" at bounding box center [977, 108] width 31 height 20
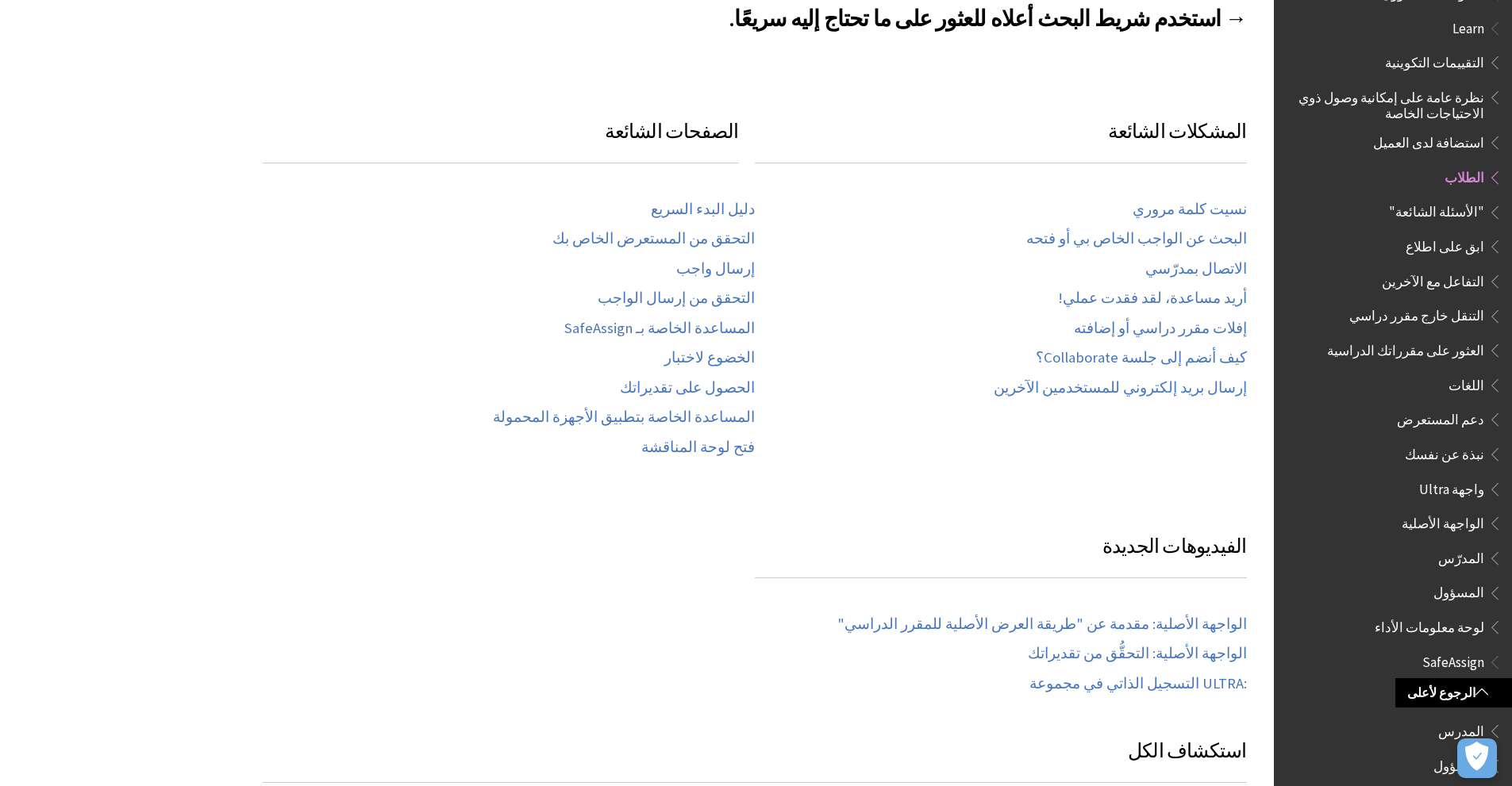
scroll to position [1031, 0]
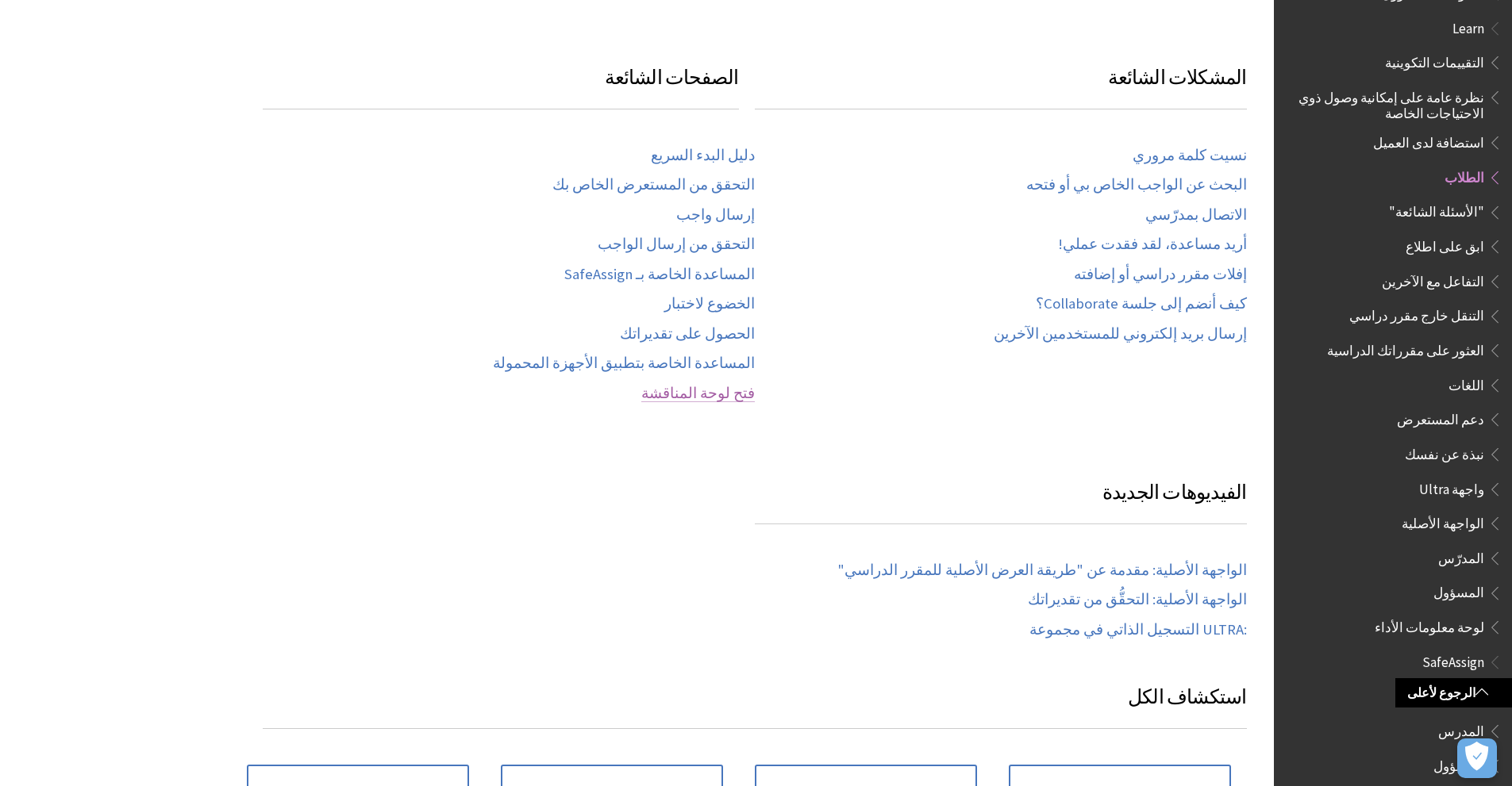
click at [713, 389] on link "فتح لوحة المناقشة" at bounding box center [698, 394] width 113 height 18
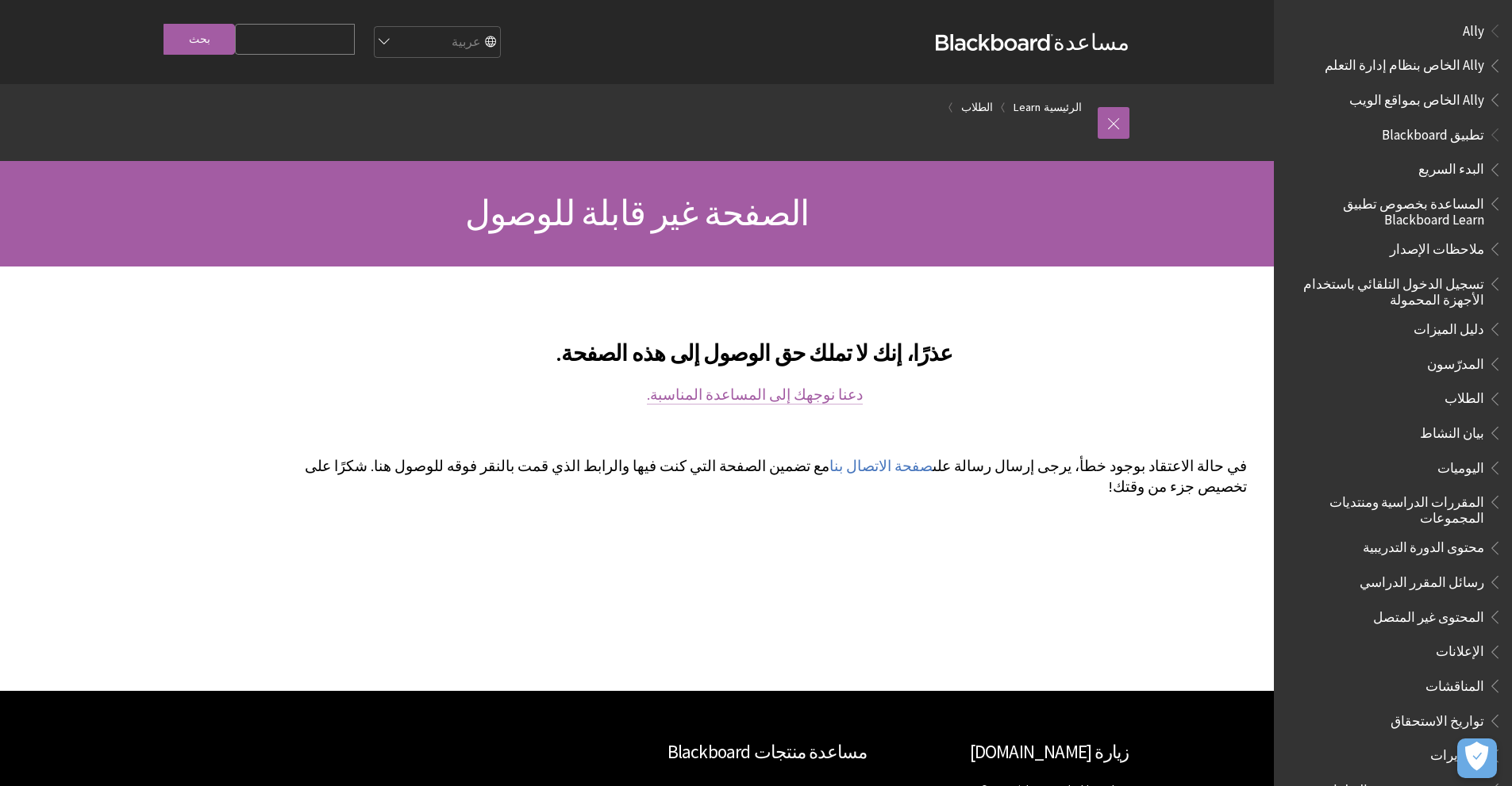
click at [803, 389] on link "دعنا نوجهك إلى المساعدة المناسبة." at bounding box center [755, 394] width 216 height 19
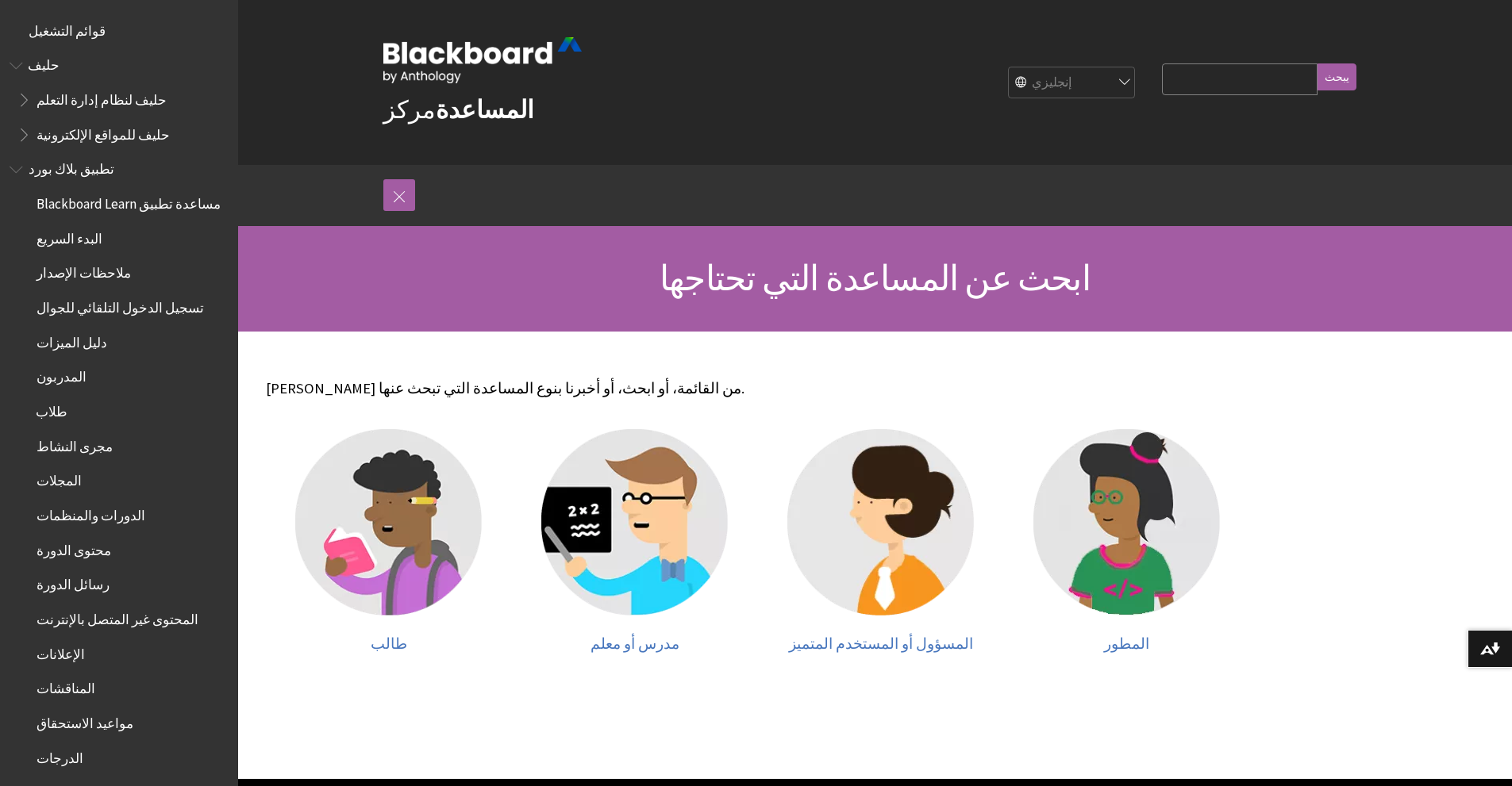
click at [48, 409] on font "طلاب" at bounding box center [52, 411] width 31 height 18
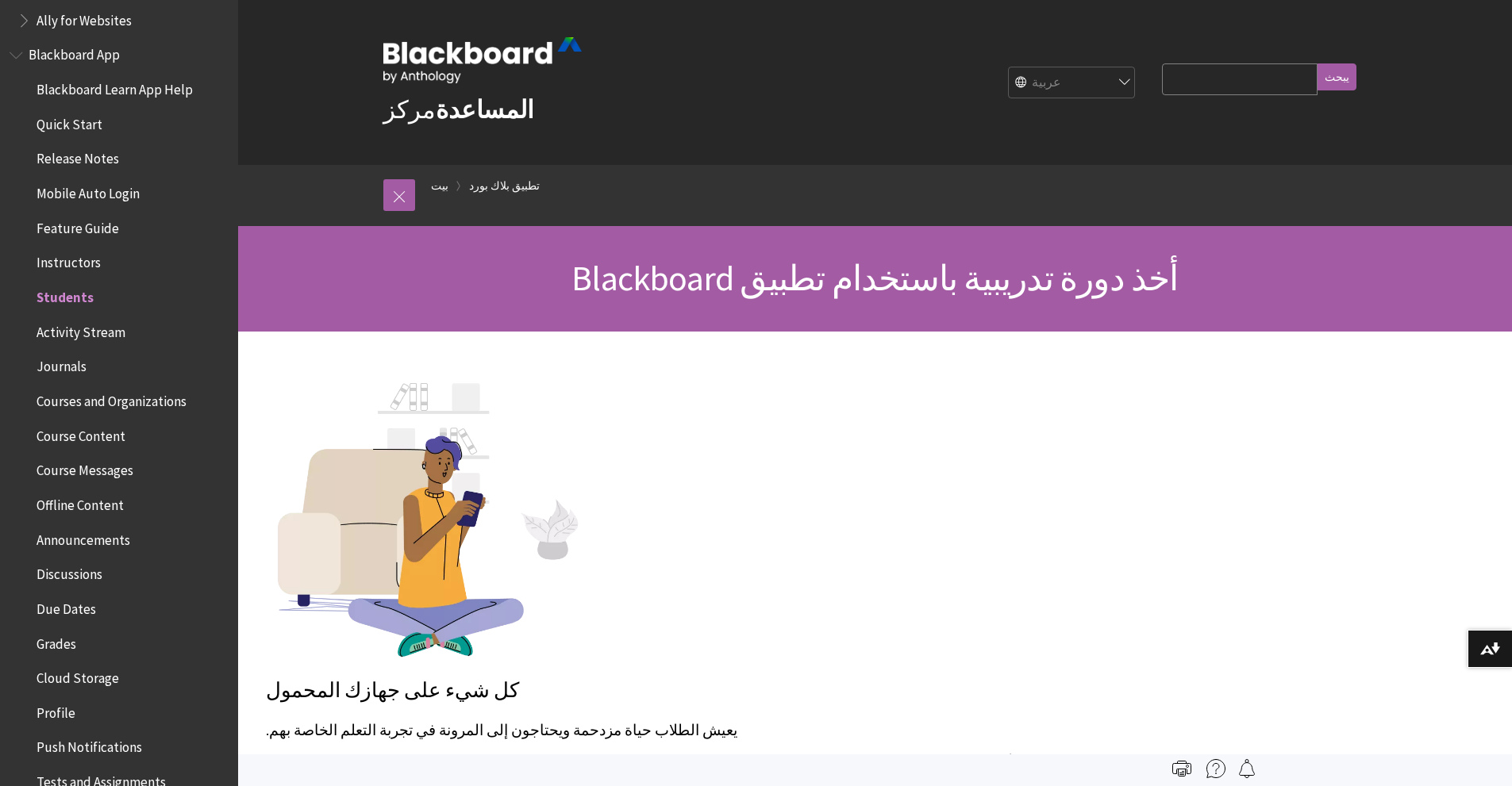
scroll to position [57, 0]
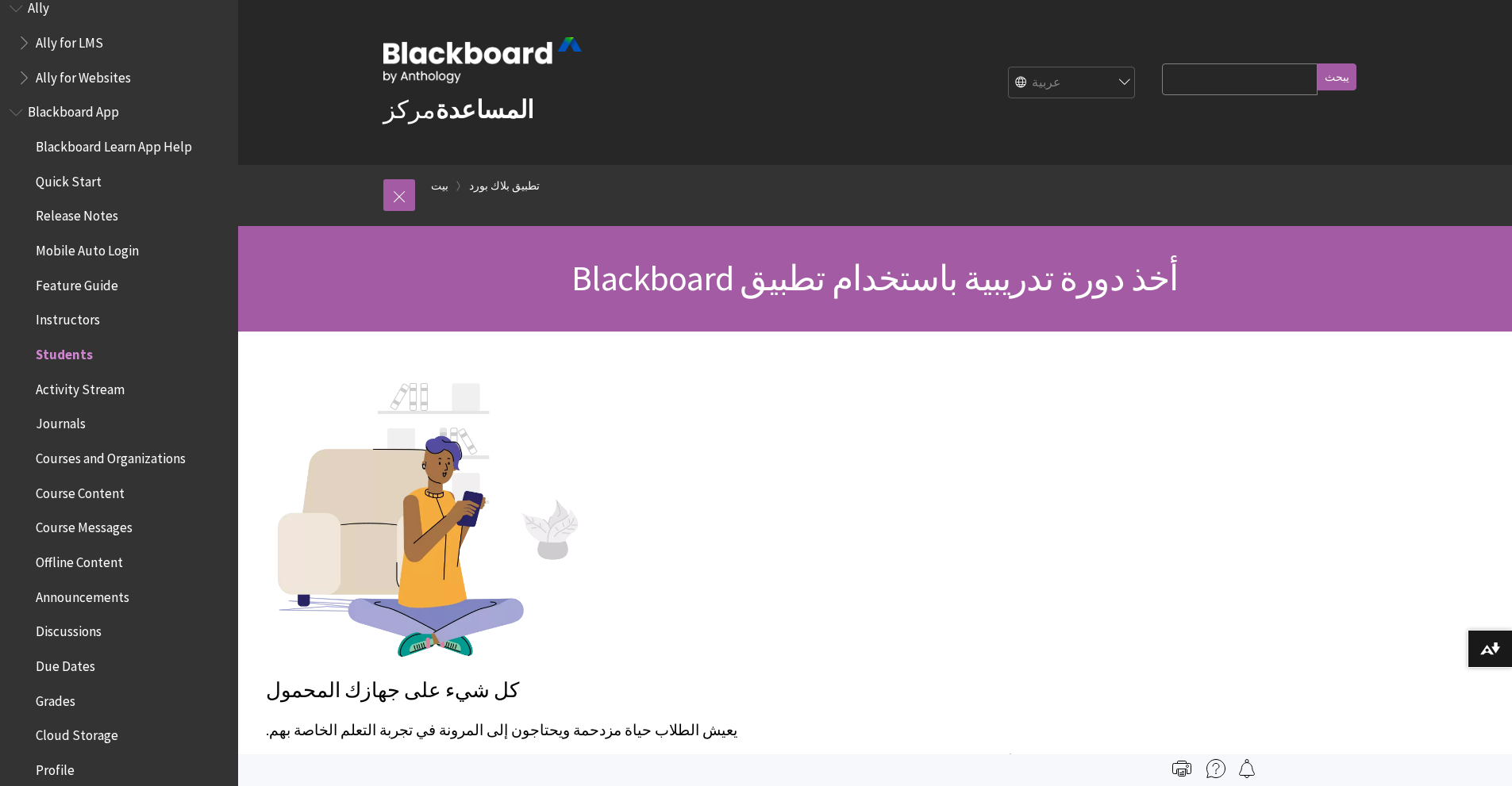
click at [71, 356] on span "Students" at bounding box center [65, 351] width 57 height 21
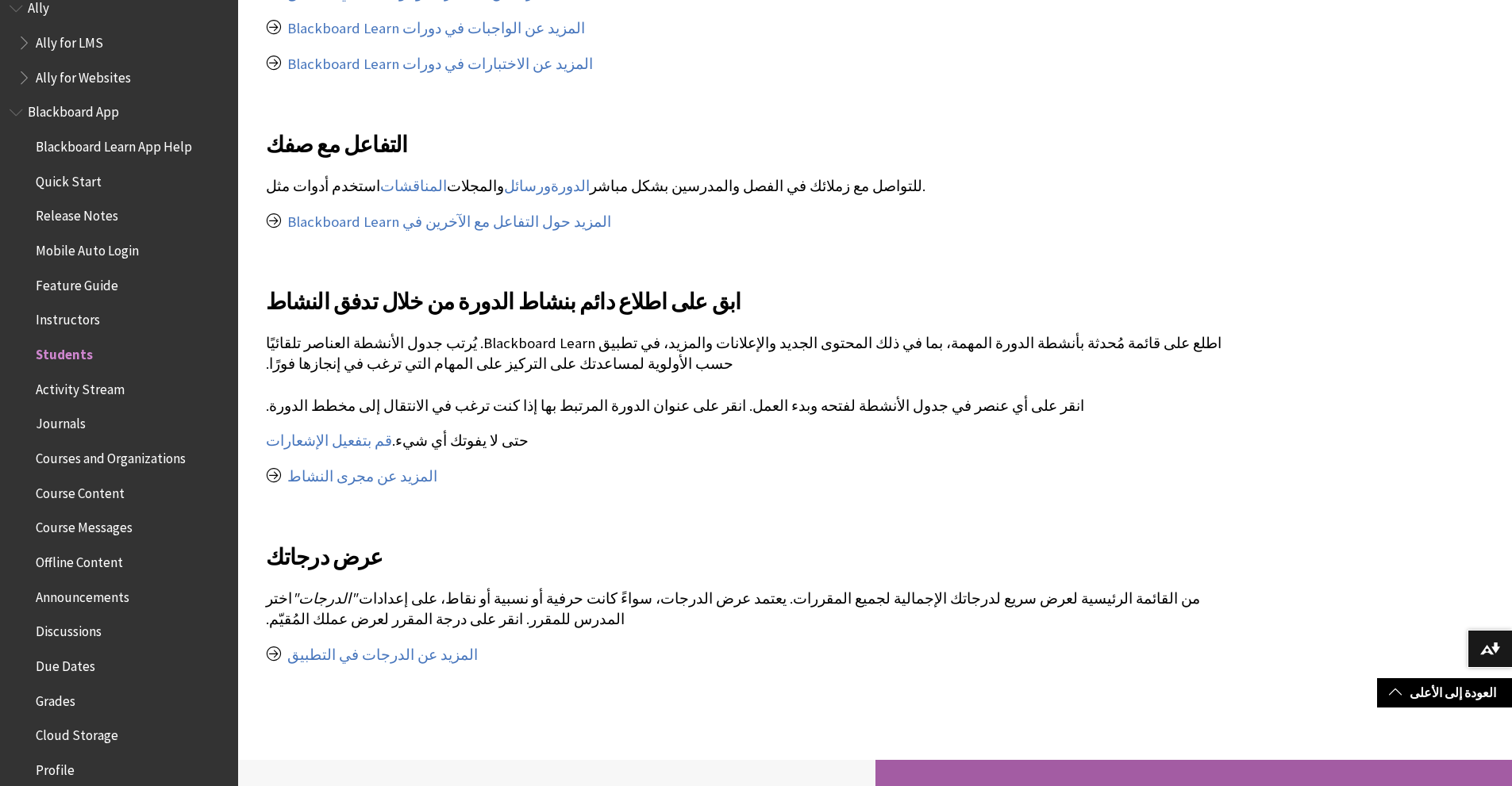
scroll to position [1191, 0]
